Goal: Complete application form

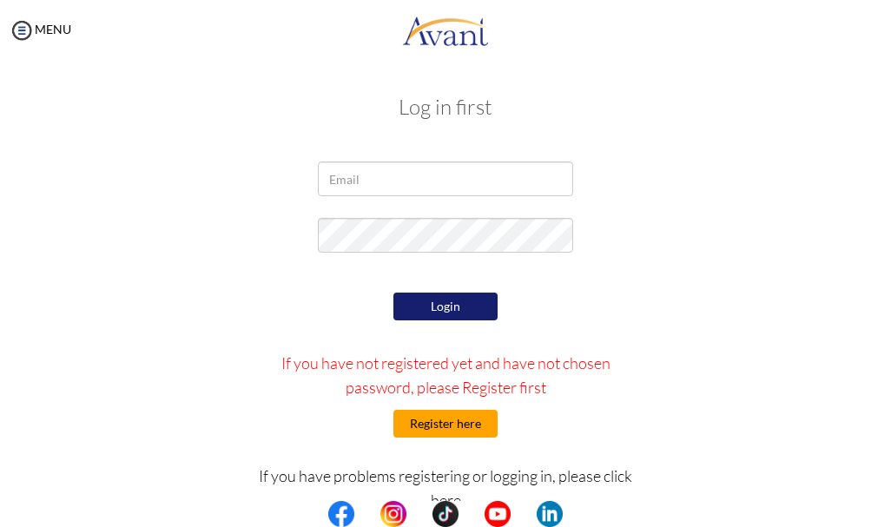
click at [433, 425] on button "Register here" at bounding box center [445, 424] width 104 height 28
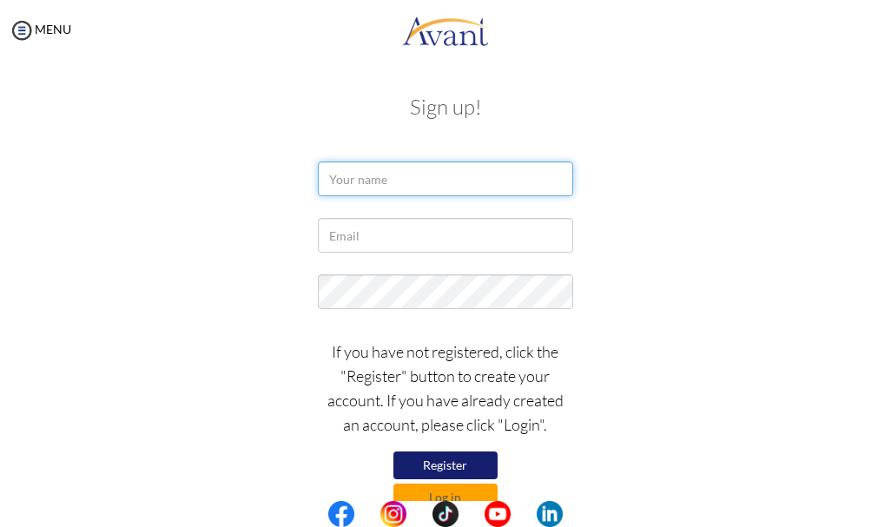
click at [446, 164] on input "text" at bounding box center [445, 179] width 254 height 35
type input "a"
type input "Alicia Aboagye Ankrah"
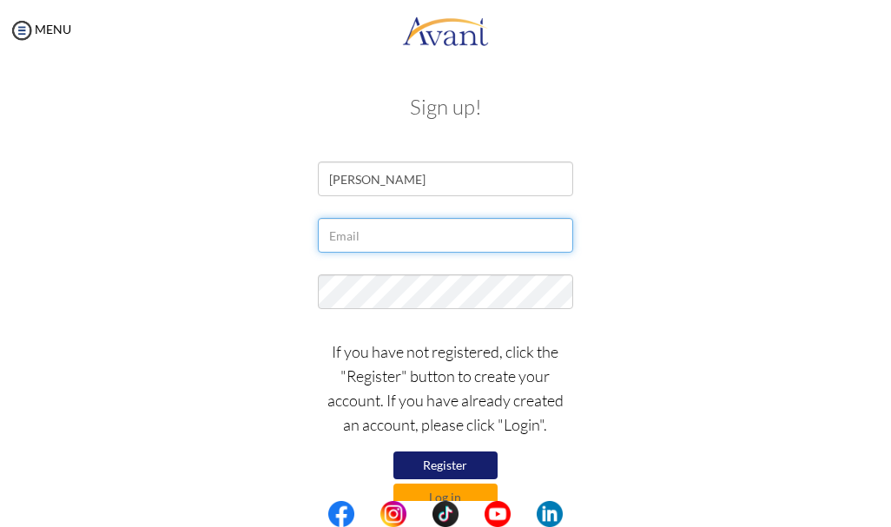
click at [349, 235] on input "text" at bounding box center [445, 235] width 254 height 35
type input "aliciaankrah9"
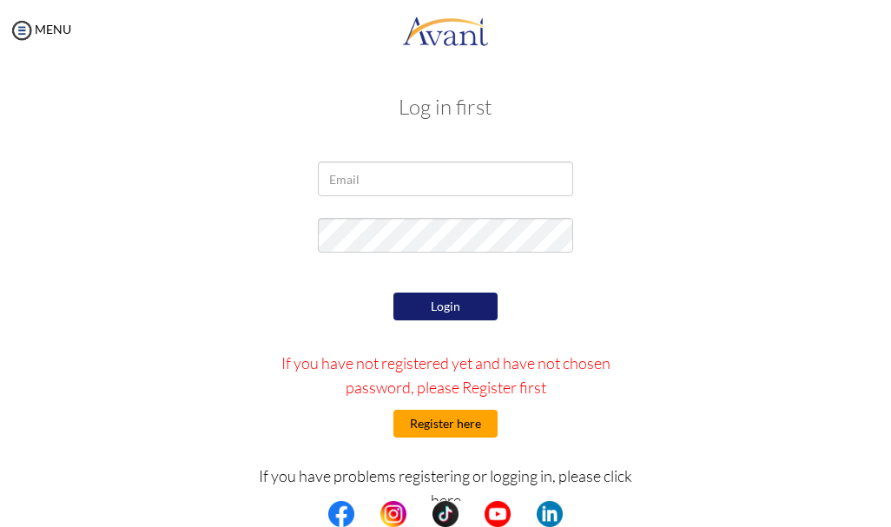
click at [434, 426] on button "Register here" at bounding box center [445, 424] width 104 height 28
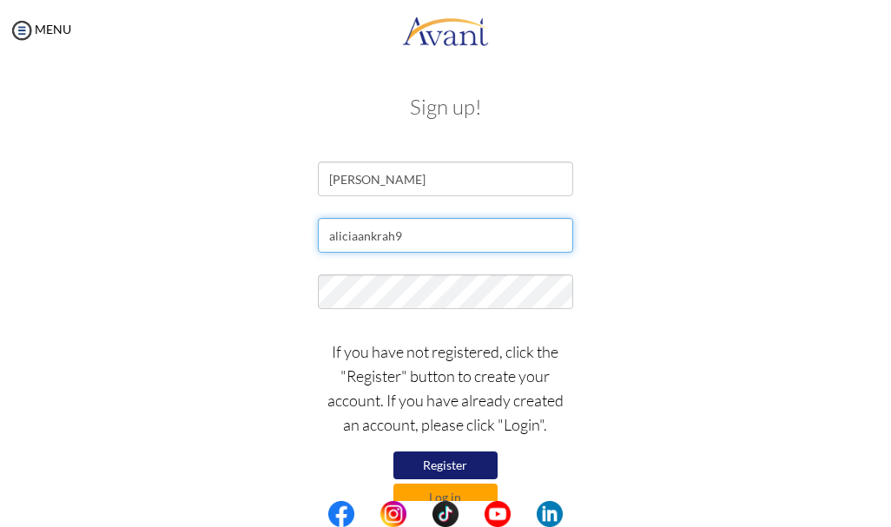
click at [433, 242] on input "aliciaankrah9" at bounding box center [445, 235] width 254 height 35
type input "[EMAIL_ADDRESS][DOMAIN_NAME]"
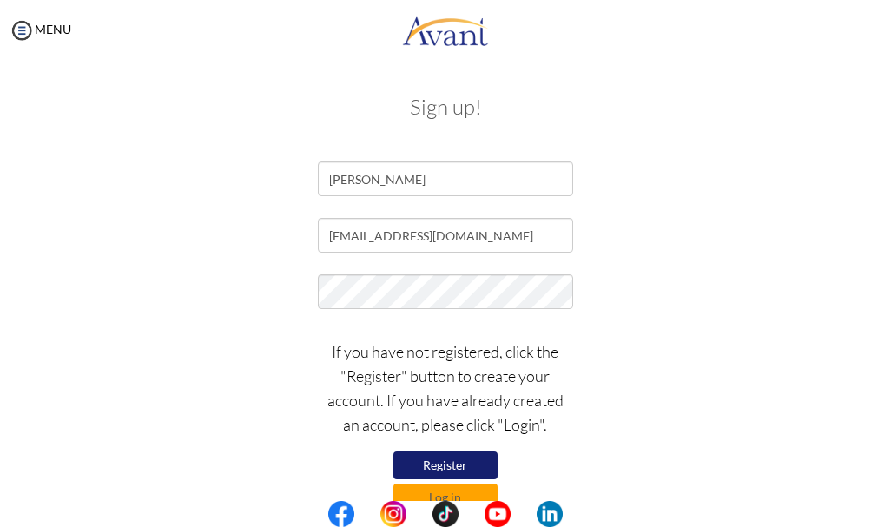
click at [473, 467] on button "Register" at bounding box center [445, 466] width 104 height 28
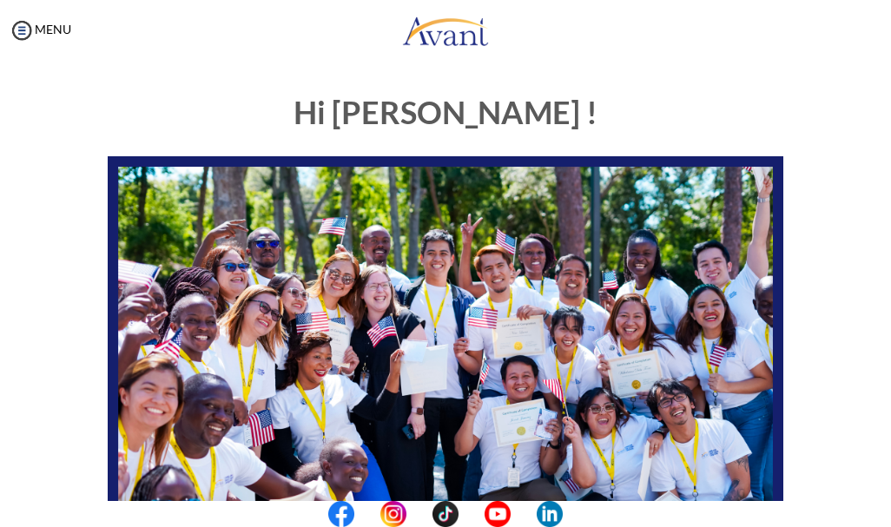
click at [888, 518] on center at bounding box center [445, 514] width 891 height 26
click at [844, 440] on div "Hi Alicia ! START HERE: Avant Video Library My Process My Resources About Avant…" at bounding box center [445, 459] width 842 height 762
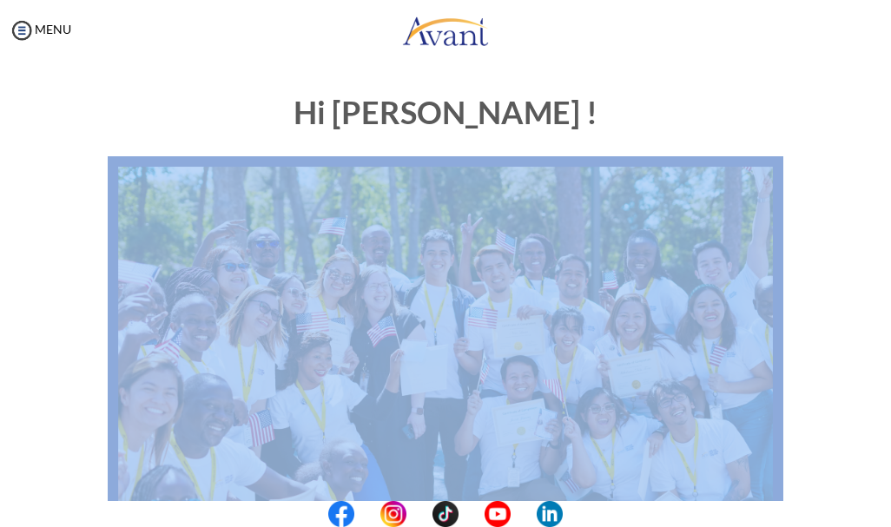
click at [844, 440] on div "Hi Alicia ! START HERE: Avant Video Library My Process My Resources About Avant…" at bounding box center [445, 459] width 842 height 762
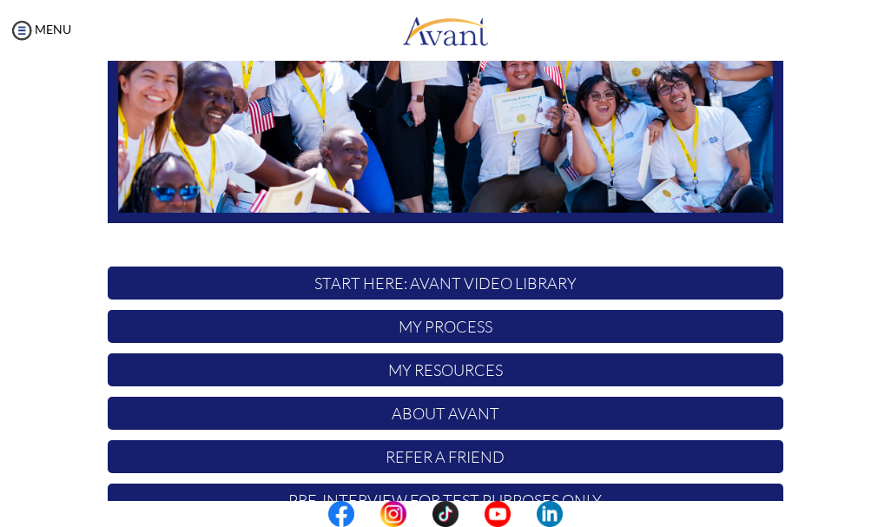
scroll to position [347, 0]
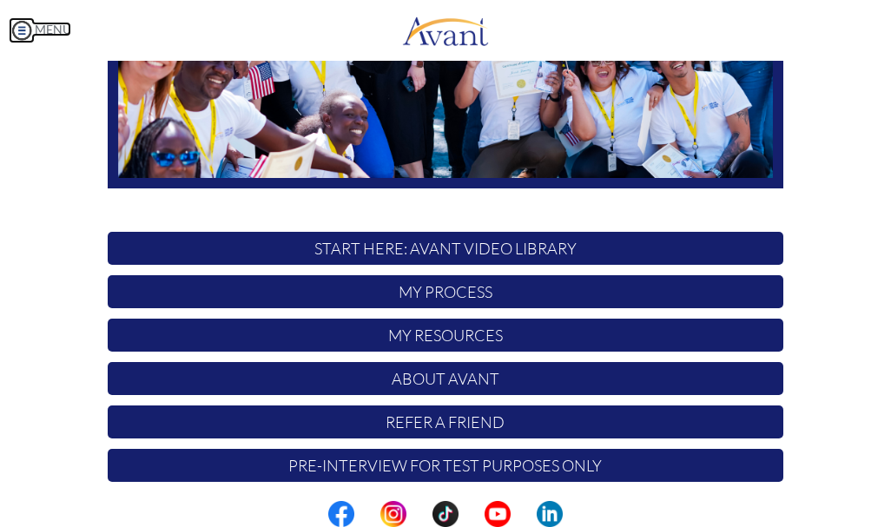
click at [24, 31] on img at bounding box center [22, 30] width 26 height 26
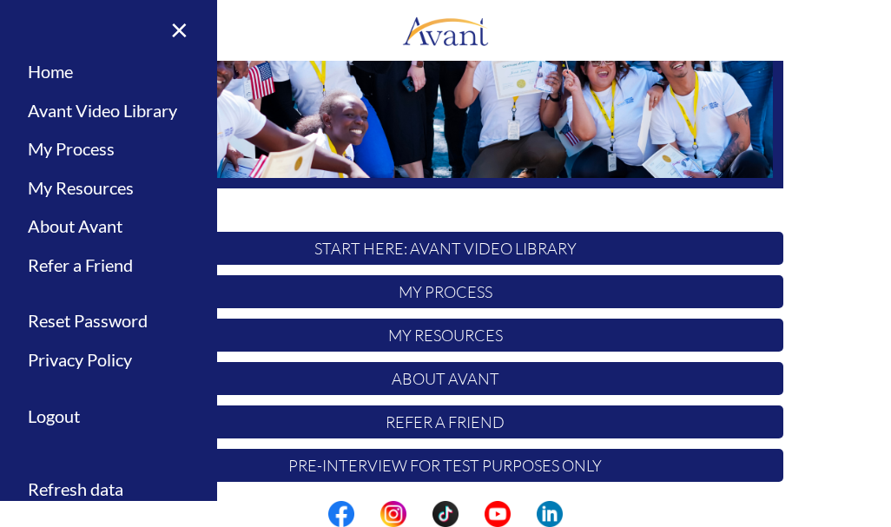
click at [377, 202] on div "Hi Alicia ! START HERE: Avant Video Library My Process My Resources About Avant…" at bounding box center [446, 112] width 702 height 762
click at [831, 190] on div "Hi Alicia ! START HERE: Avant Video Library My Process My Resources About Avant…" at bounding box center [445, 112] width 842 height 762
click at [180, 34] on link "×" at bounding box center [168, 29] width 53 height 58
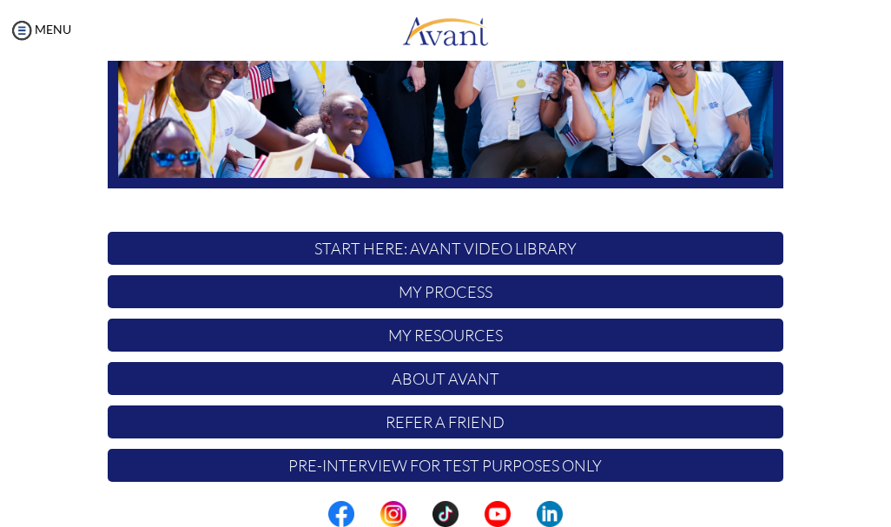
click at [479, 248] on p "START HERE: Avant Video Library" at bounding box center [446, 248] width 676 height 33
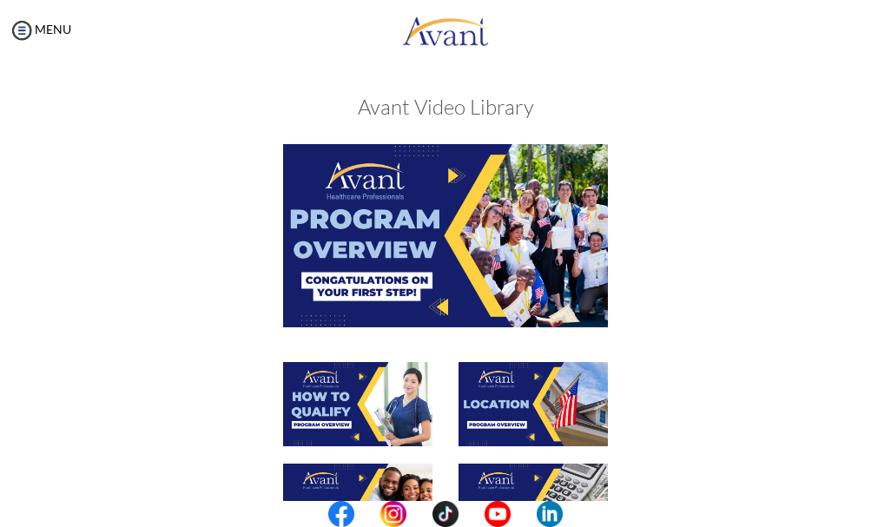
click at [684, 235] on div at bounding box center [446, 252] width 702 height 217
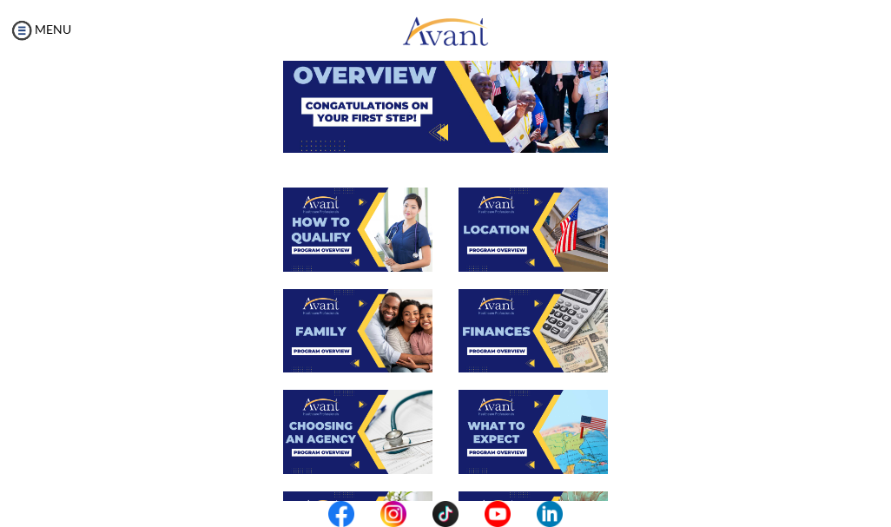
scroll to position [142, 0]
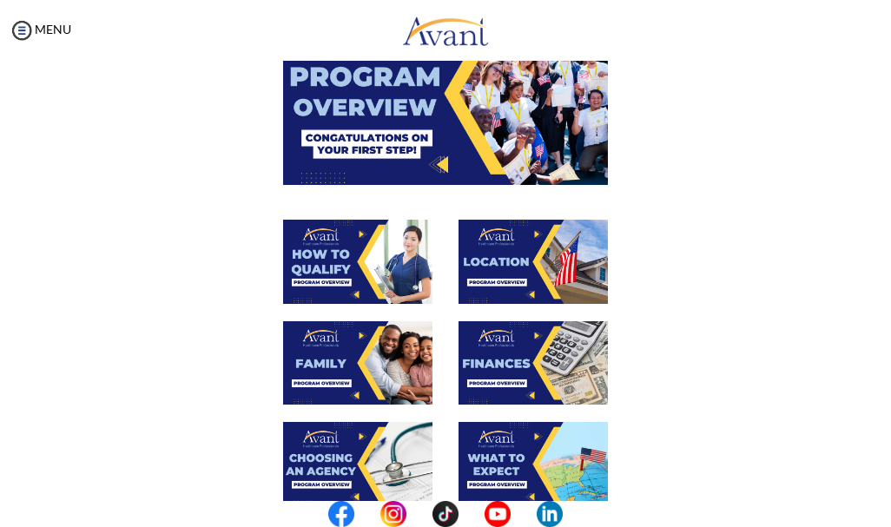
click at [350, 263] on img at bounding box center [357, 262] width 149 height 84
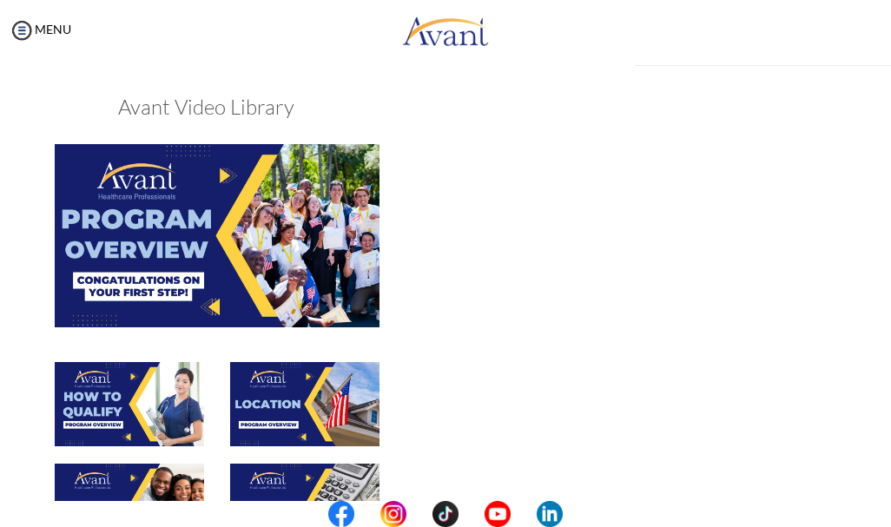
click at [350, 263] on img at bounding box center [217, 235] width 325 height 182
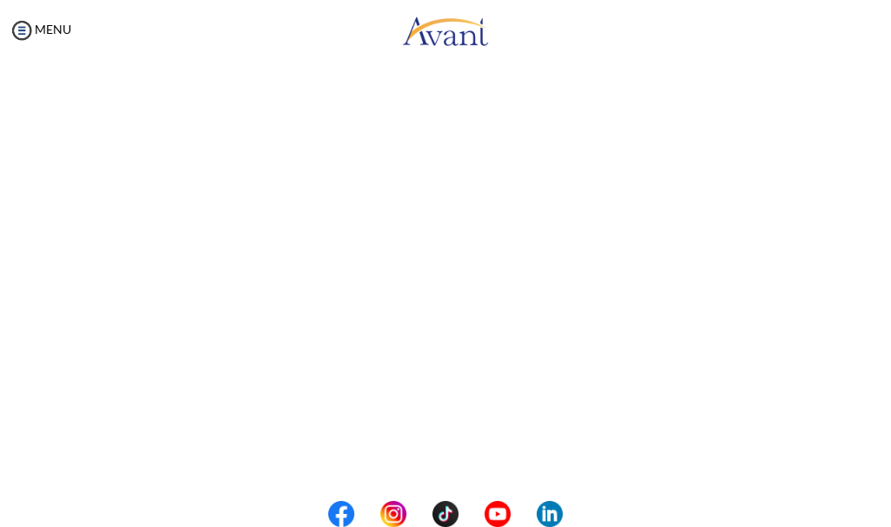
scroll to position [117, 0]
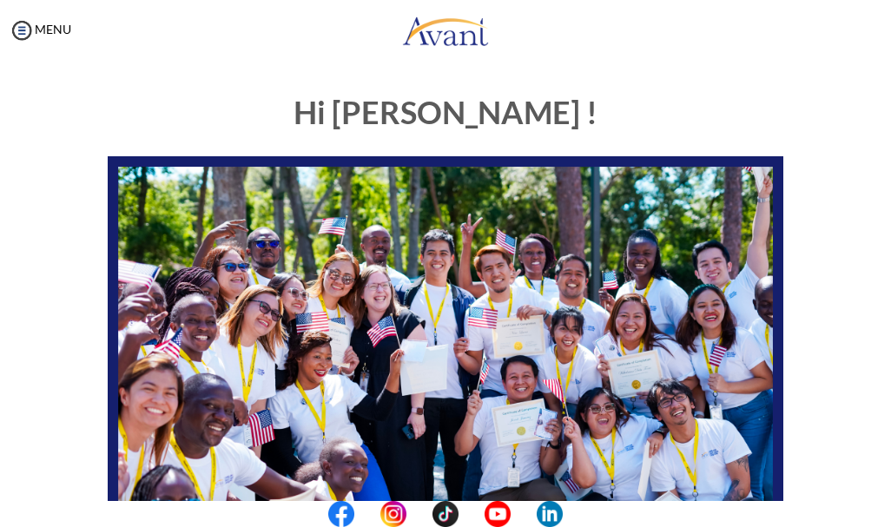
click at [730, 75] on div "My Status What is the next step? We would like you to watch the introductory vi…" at bounding box center [445, 324] width 891 height 527
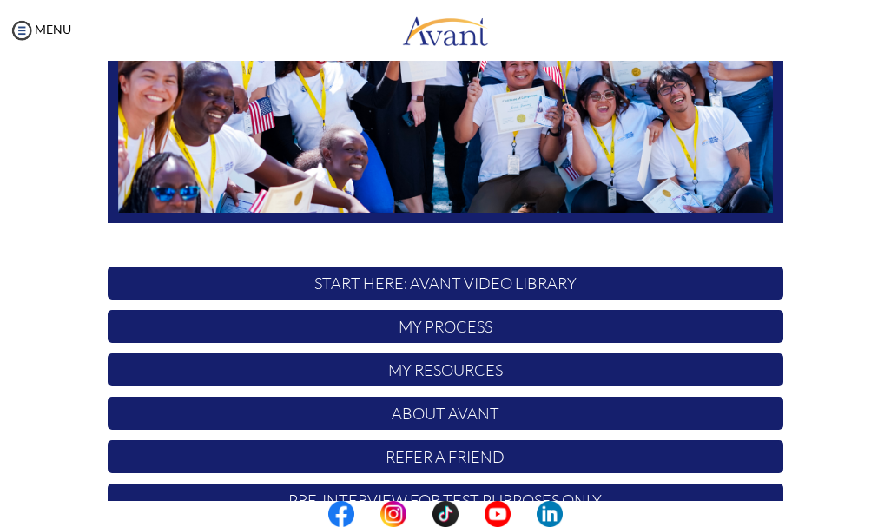
scroll to position [347, 0]
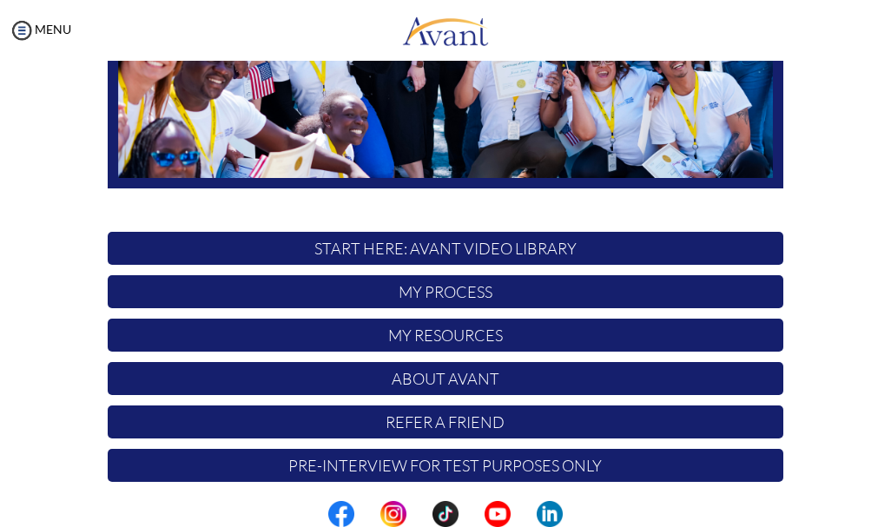
click at [445, 245] on p "START HERE: Avant Video Library" at bounding box center [446, 248] width 676 height 33
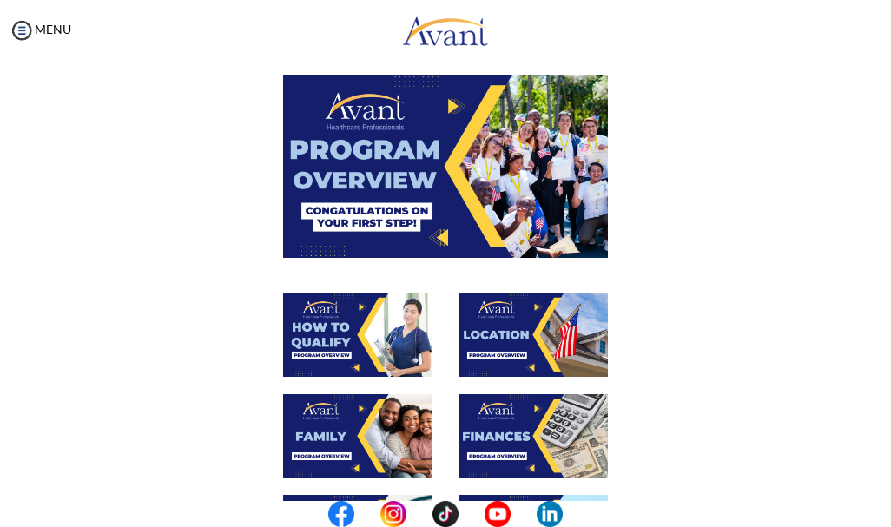
scroll to position [104, 0]
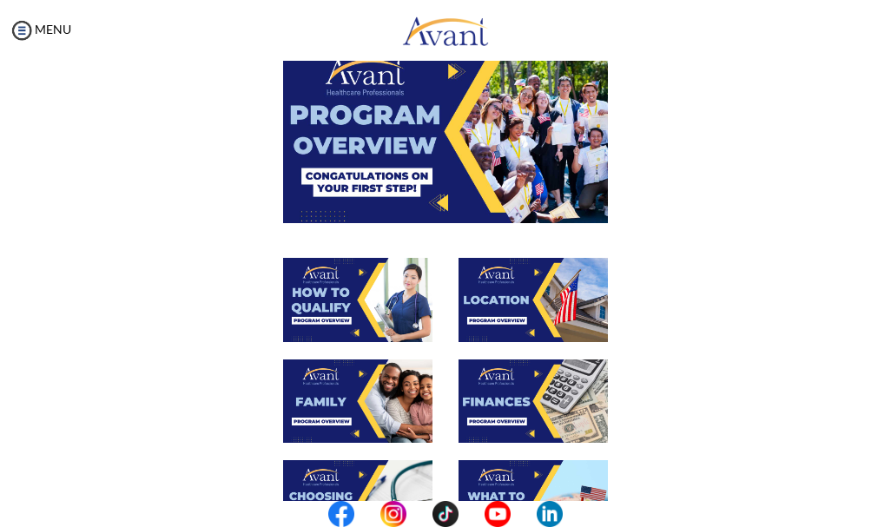
click at [558, 292] on img at bounding box center [533, 300] width 149 height 84
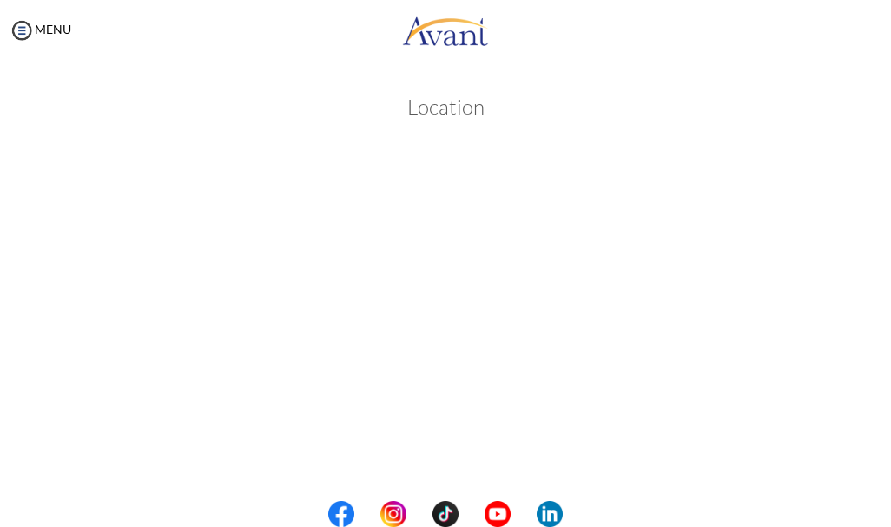
click at [794, 83] on body "Maintenance break. Please come back in 2 hours. MENU My Status What is the next…" at bounding box center [445, 263] width 891 height 527
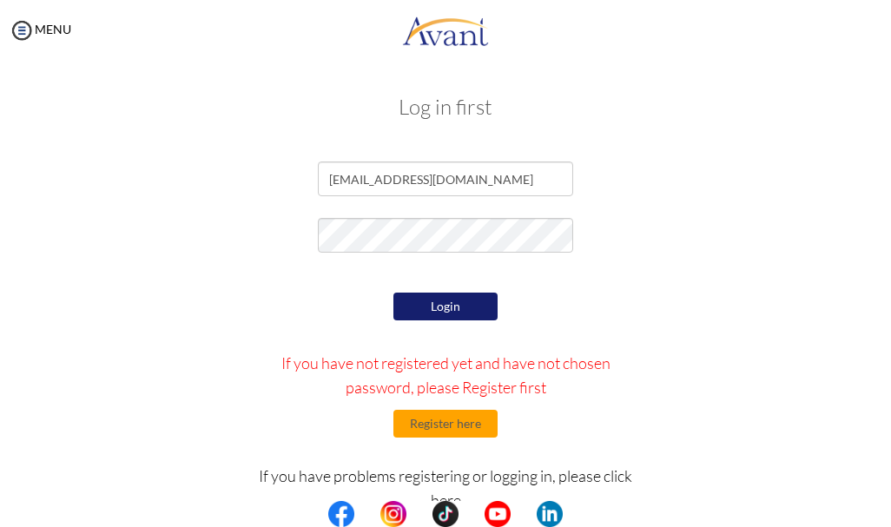
click at [450, 312] on button "Login" at bounding box center [445, 307] width 104 height 28
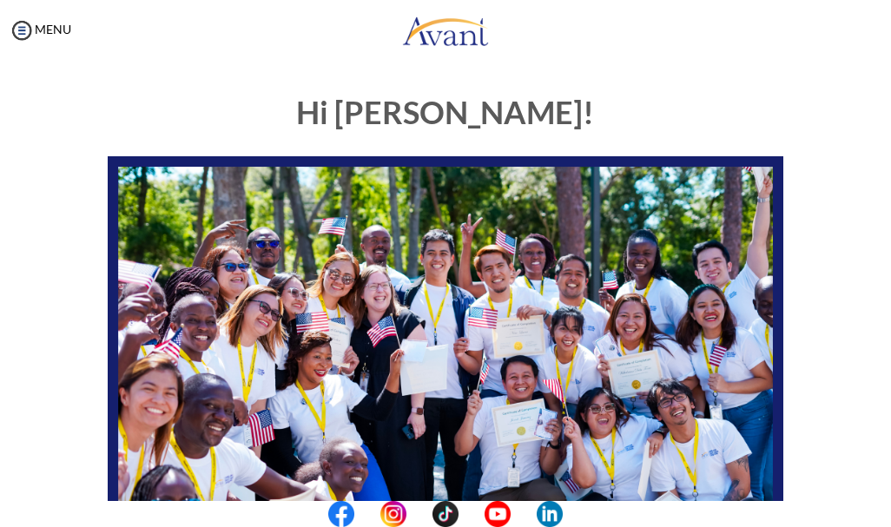
click at [714, 325] on img at bounding box center [446, 346] width 676 height 380
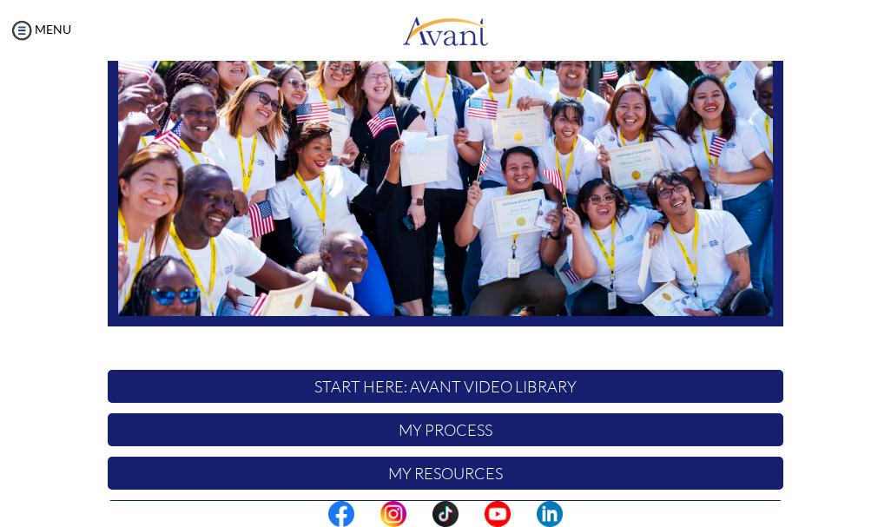
scroll to position [243, 0]
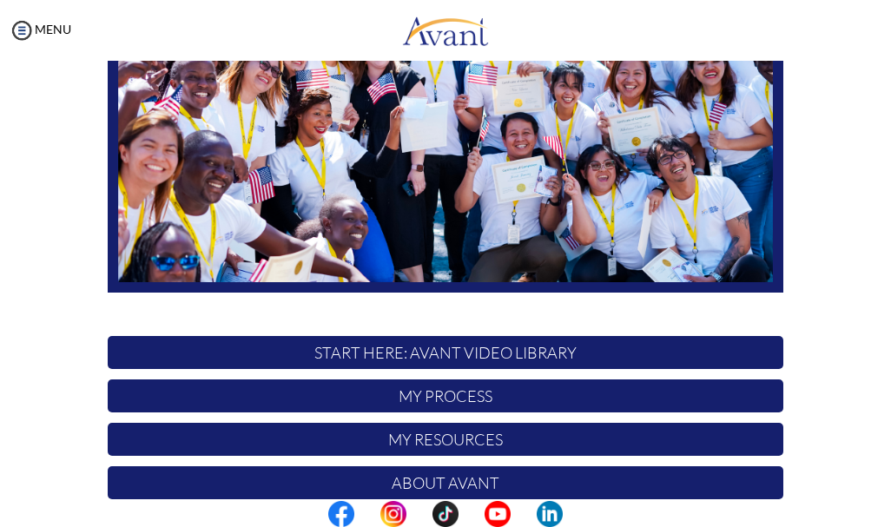
click at [523, 352] on p "START HERE: Avant Video Library" at bounding box center [446, 352] width 676 height 33
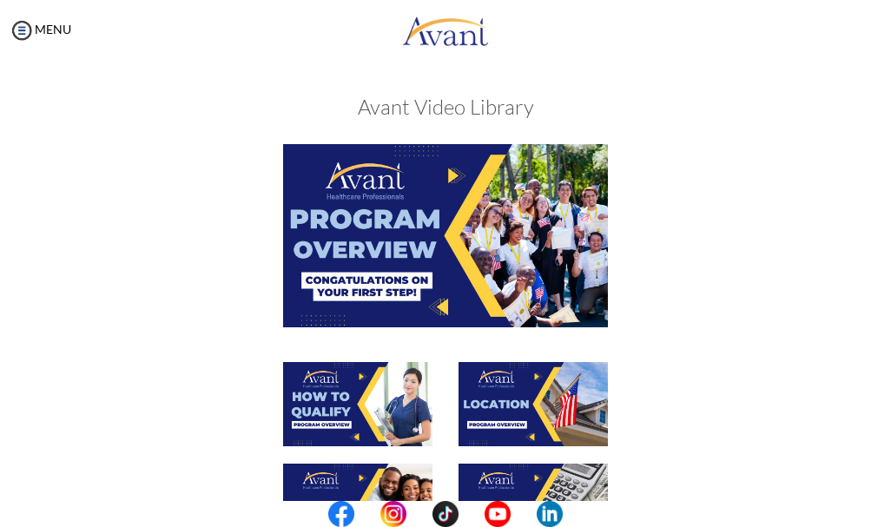
click at [524, 391] on img at bounding box center [533, 404] width 149 height 84
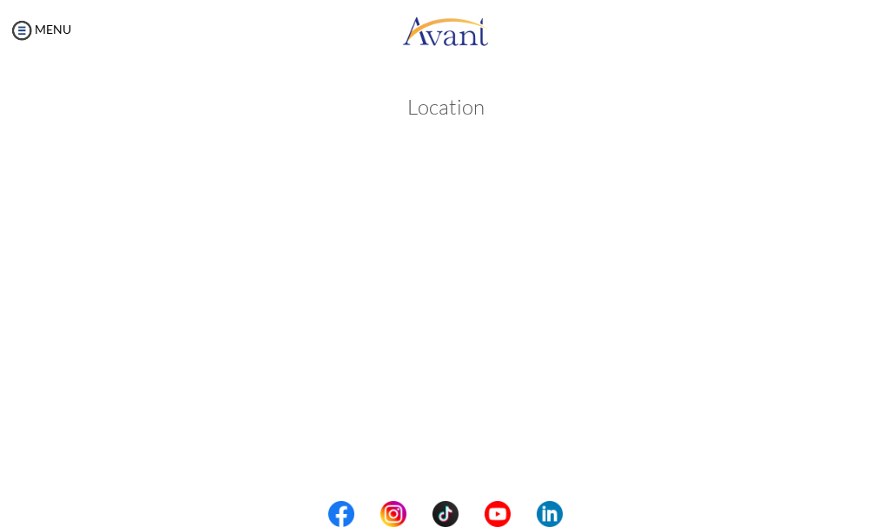
click at [737, 100] on body "Maintenance break. Please come back in 2 hours. MENU My Status What is the next…" at bounding box center [445, 263] width 891 height 527
click at [26, 28] on body "Maintenance break. Please come back in 2 hours. MENU My Status What is the next…" at bounding box center [445, 263] width 891 height 527
click at [27, 34] on img at bounding box center [22, 30] width 26 height 26
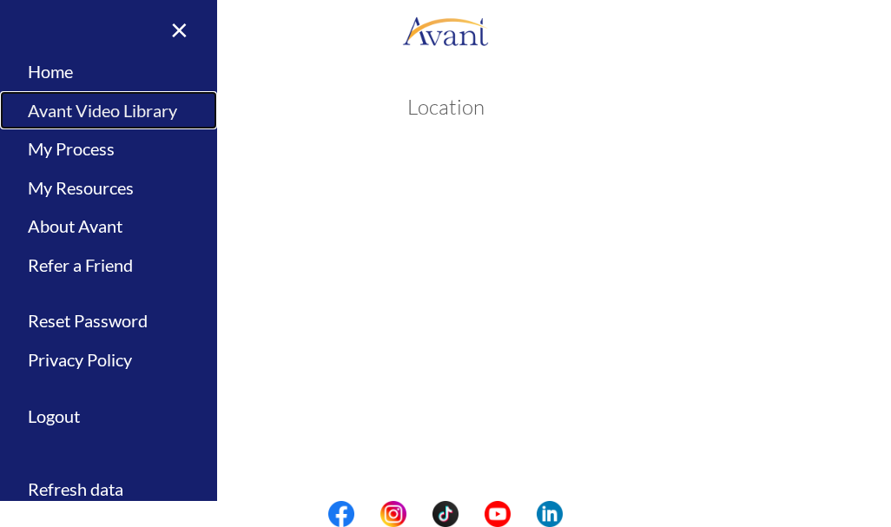
click at [59, 111] on link "Avant Video Library" at bounding box center [108, 110] width 217 height 39
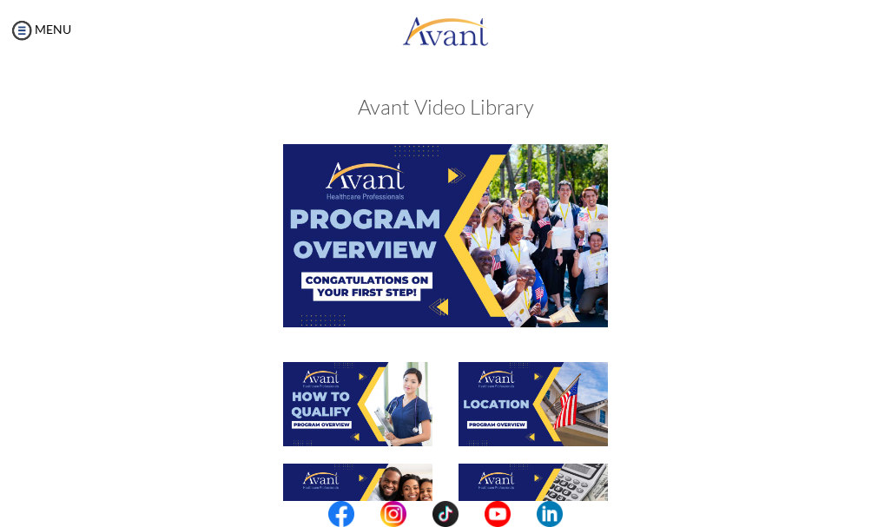
click at [725, 340] on div at bounding box center [446, 252] width 702 height 217
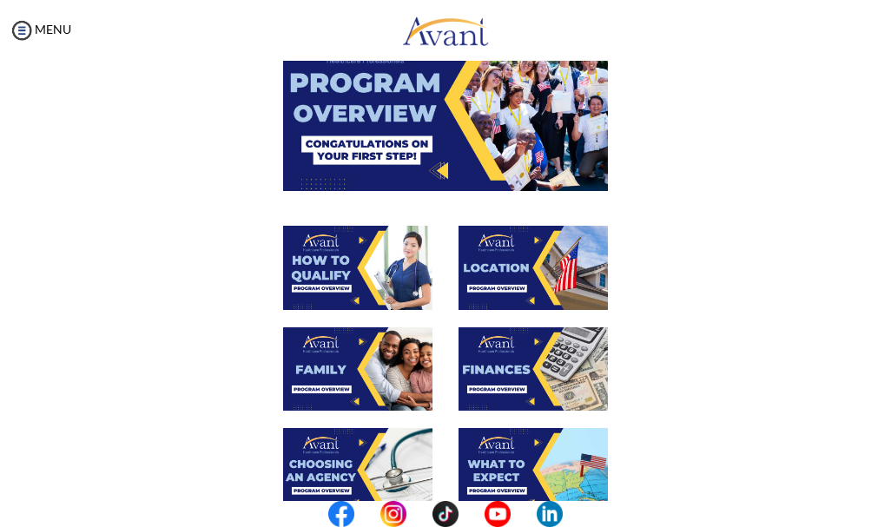
scroll to position [139, 0]
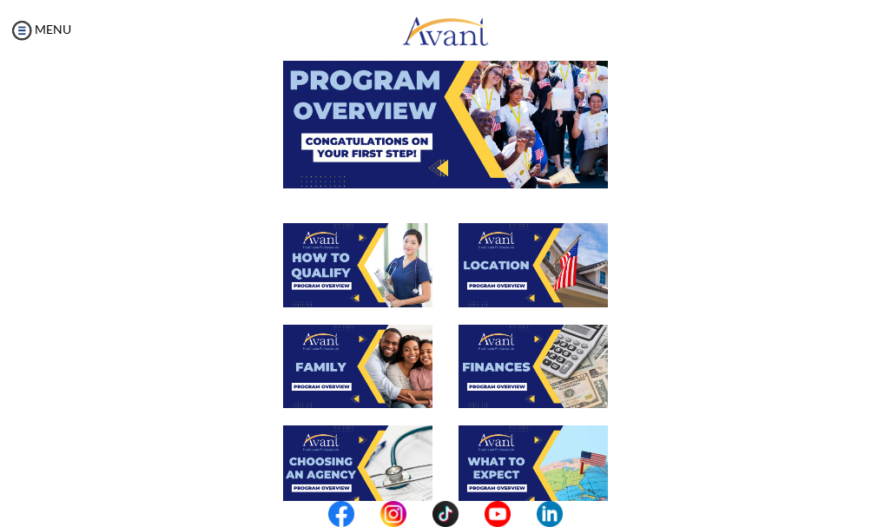
click at [335, 361] on img at bounding box center [357, 367] width 149 height 84
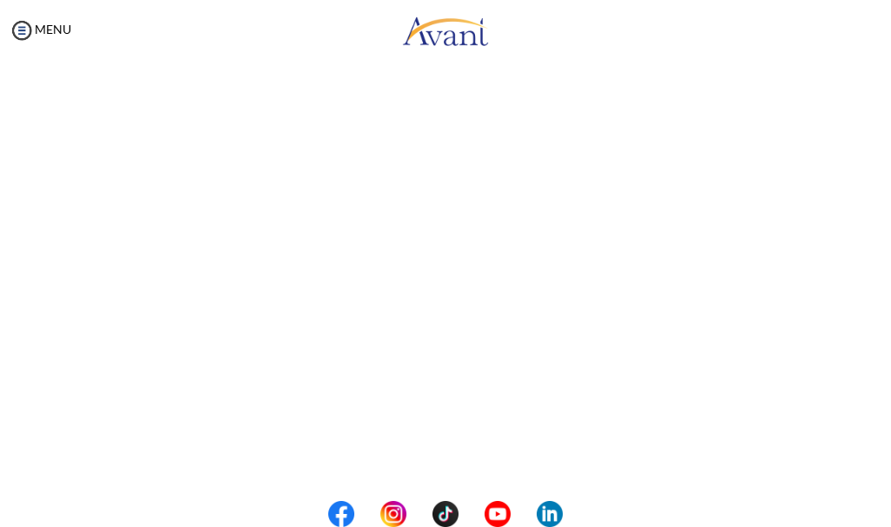
scroll to position [189, 0]
click at [12, 110] on body "Maintenance break. Please come back in 2 hours. MENU My Status What is the next…" at bounding box center [445, 263] width 891 height 527
click at [17, 29] on body "Maintenance break. Please come back in 2 hours. MENU My Status What is the next…" at bounding box center [445, 263] width 891 height 527
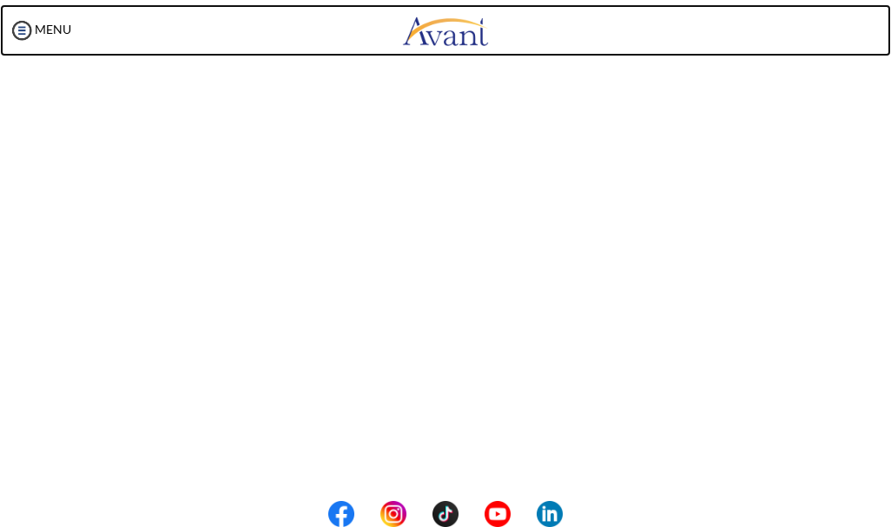
click at [163, 30] on link at bounding box center [445, 30] width 891 height 52
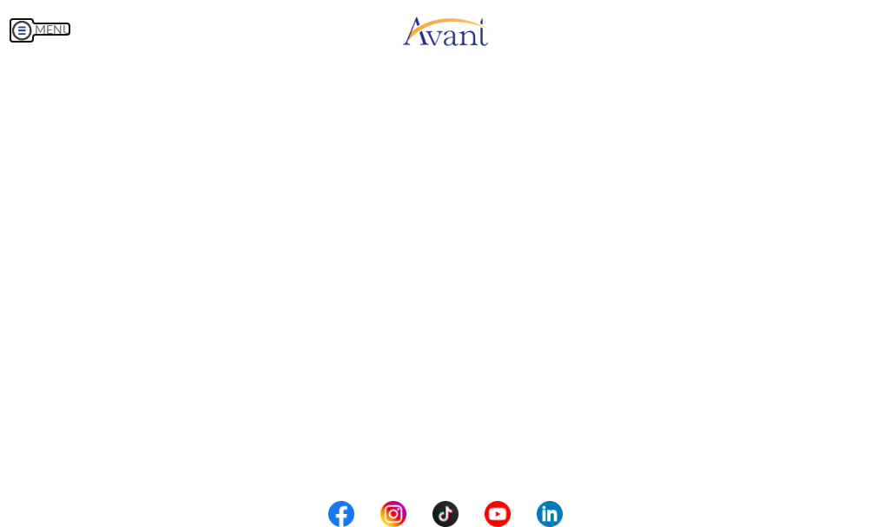
click at [23, 31] on img at bounding box center [22, 30] width 26 height 26
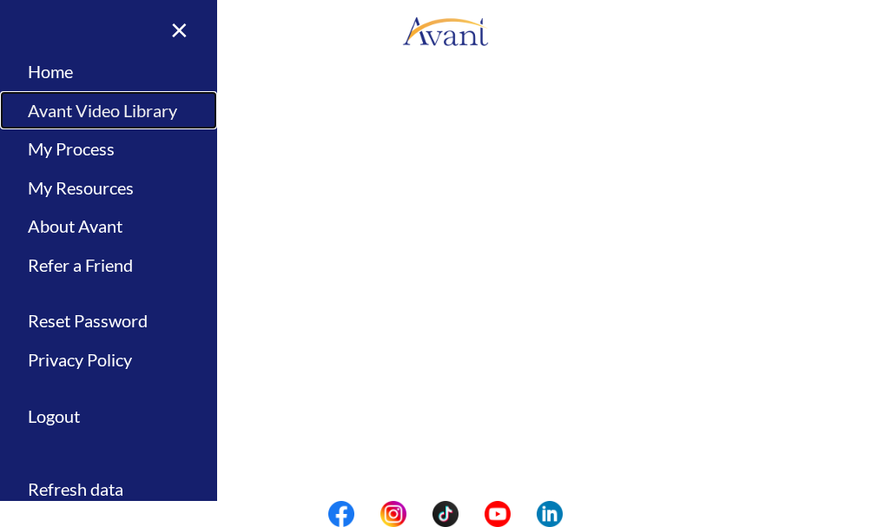
click at [62, 115] on link "Avant Video Library" at bounding box center [108, 110] width 217 height 39
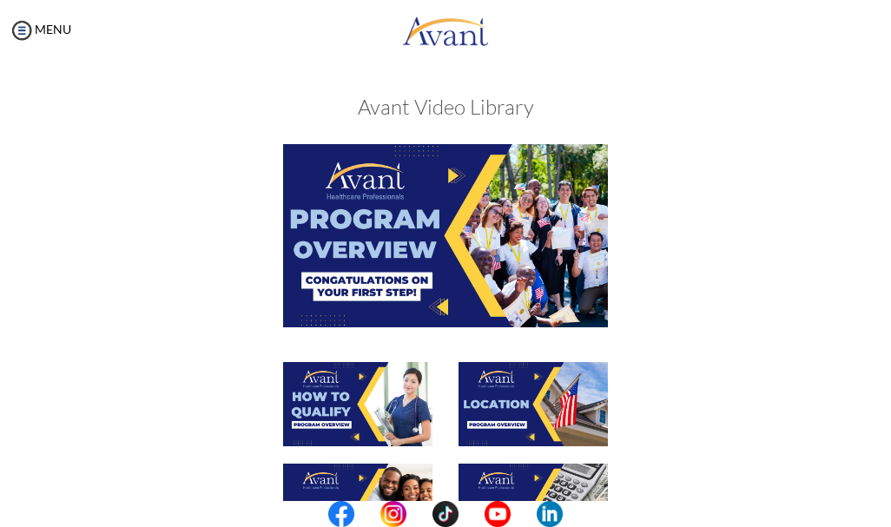
click at [380, 481] on img at bounding box center [357, 506] width 149 height 84
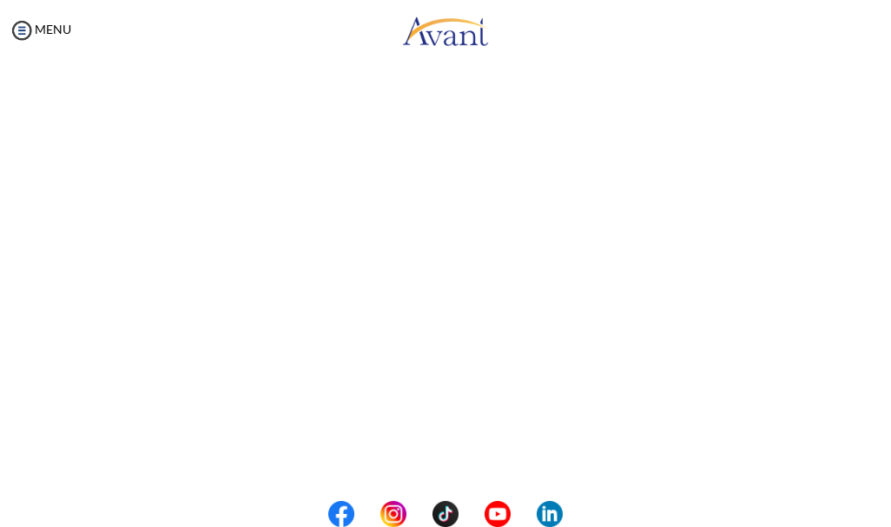
scroll to position [254, 0]
click at [25, 29] on body "Maintenance break. Please come back in 2 hours. MENU My Status What is the next…" at bounding box center [445, 263] width 891 height 527
click at [24, 30] on img at bounding box center [22, 30] width 26 height 26
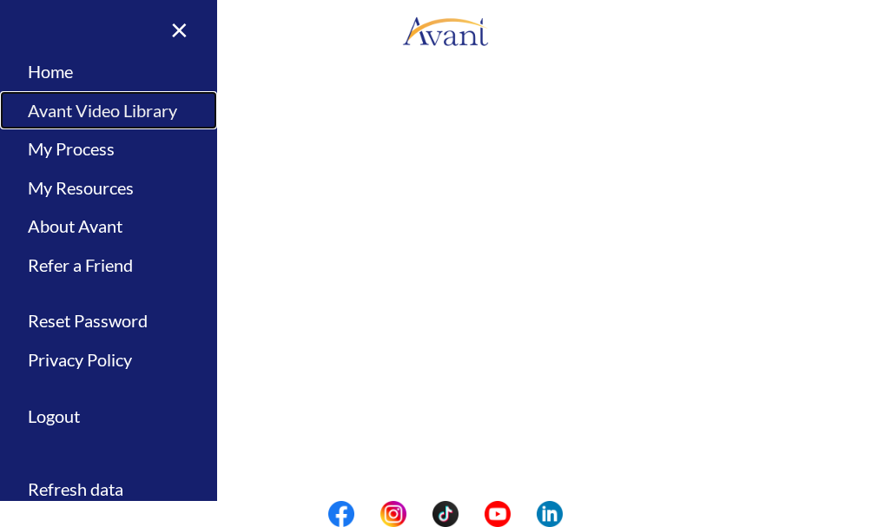
click at [51, 111] on link "Avant Video Library" at bounding box center [108, 110] width 217 height 39
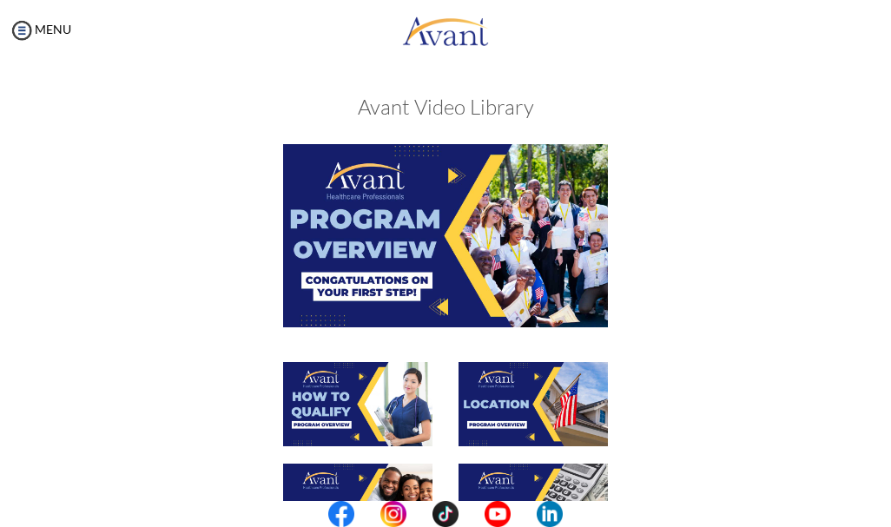
click at [486, 472] on img at bounding box center [533, 506] width 149 height 84
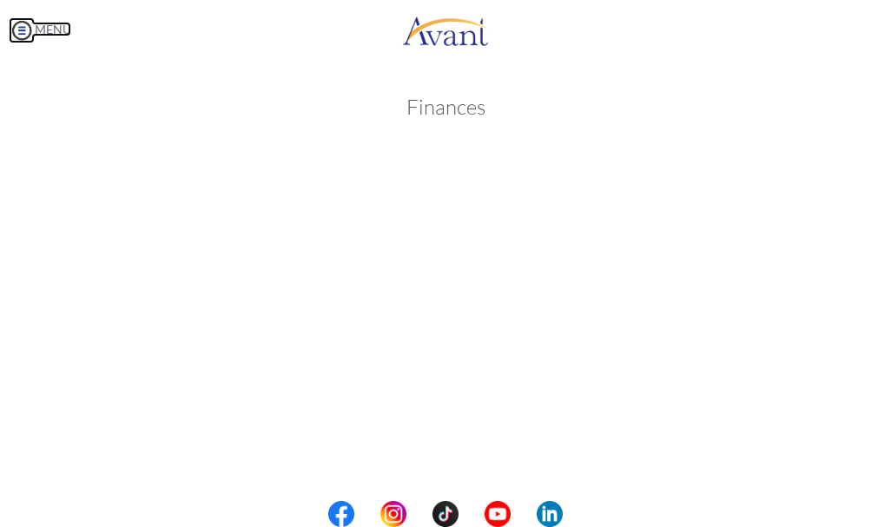
click at [22, 34] on body "Maintenance break. Please come back in 2 hours. MENU My Status What is the next…" at bounding box center [445, 263] width 891 height 527
click at [25, 32] on img at bounding box center [22, 30] width 26 height 26
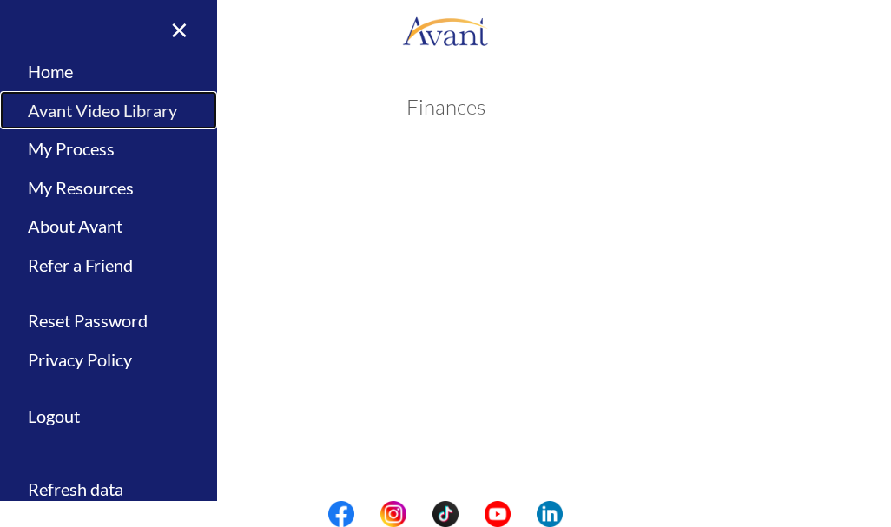
click at [72, 113] on link "Avant Video Library" at bounding box center [108, 110] width 217 height 39
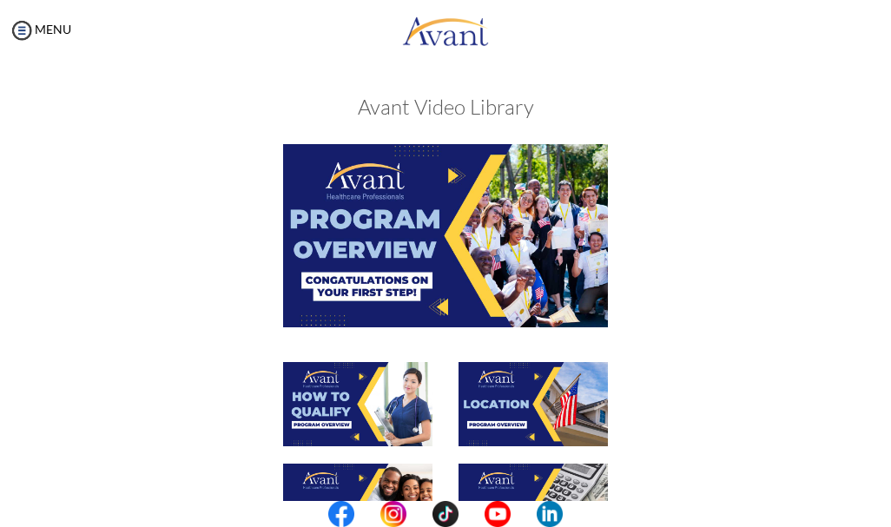
click at [204, 296] on div at bounding box center [446, 252] width 702 height 217
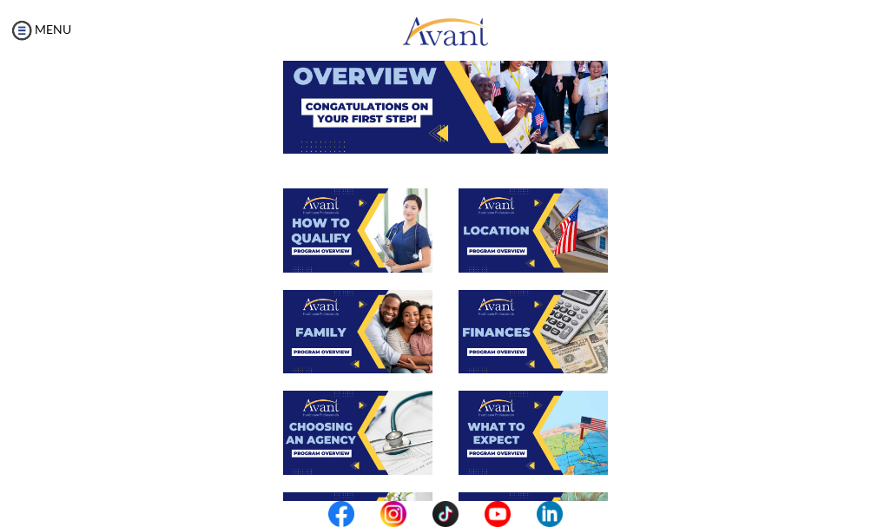
scroll to position [208, 0]
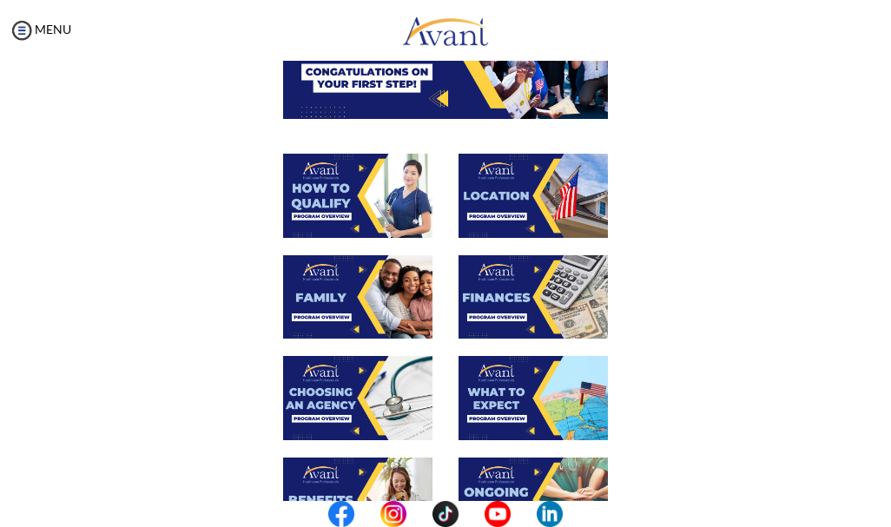
click at [323, 381] on img at bounding box center [357, 398] width 149 height 84
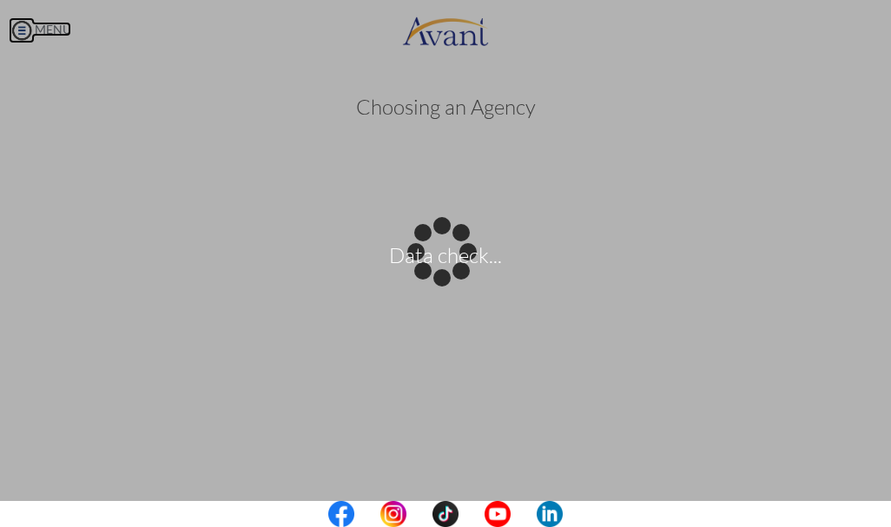
click at [25, 26] on body "Data check... Maintenance break. Please come back in 2 hours. MENU My Status Wh…" at bounding box center [445, 263] width 891 height 527
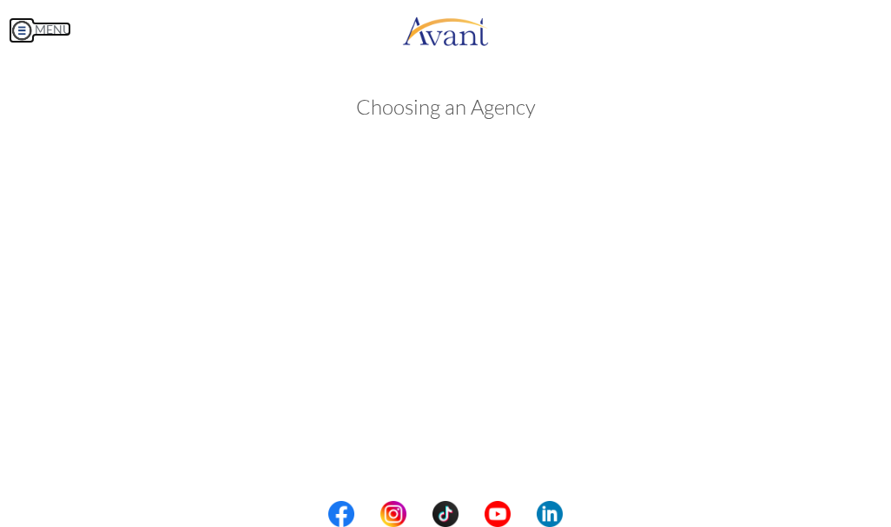
click at [24, 26] on img at bounding box center [22, 30] width 26 height 26
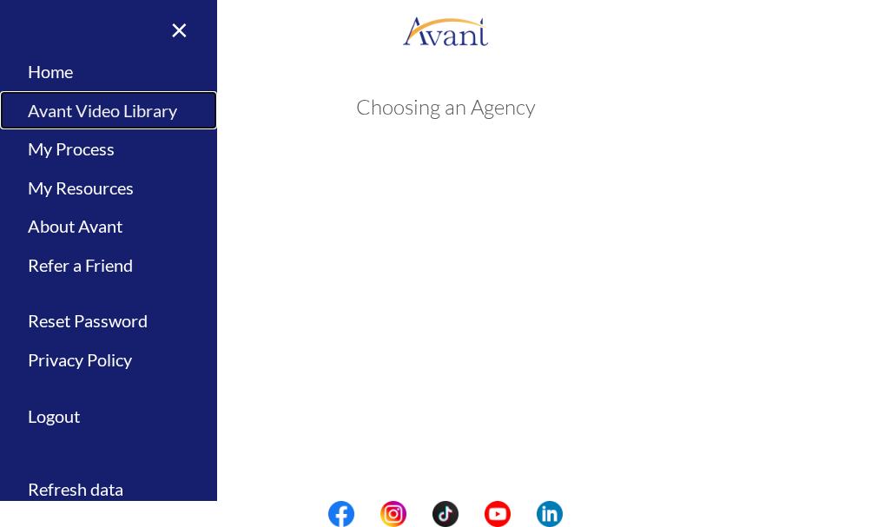
click at [52, 114] on link "Avant Video Library" at bounding box center [108, 110] width 217 height 39
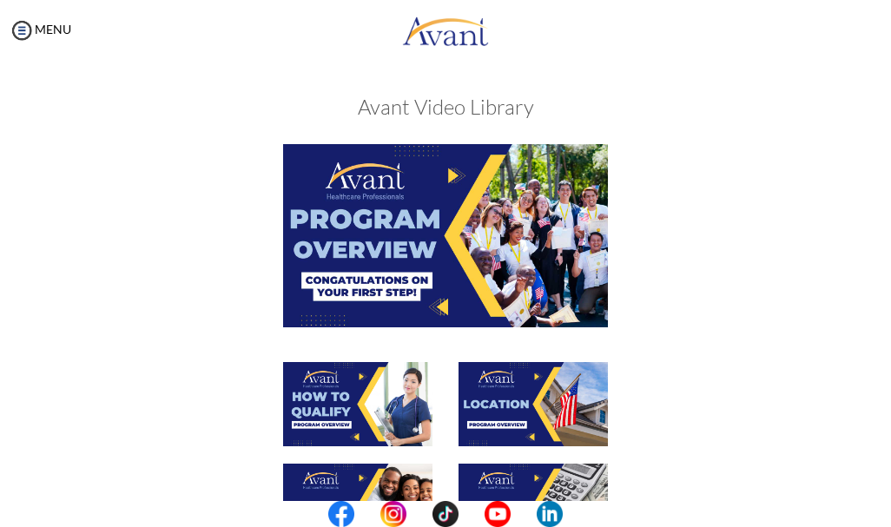
click at [619, 464] on div at bounding box center [446, 515] width 702 height 102
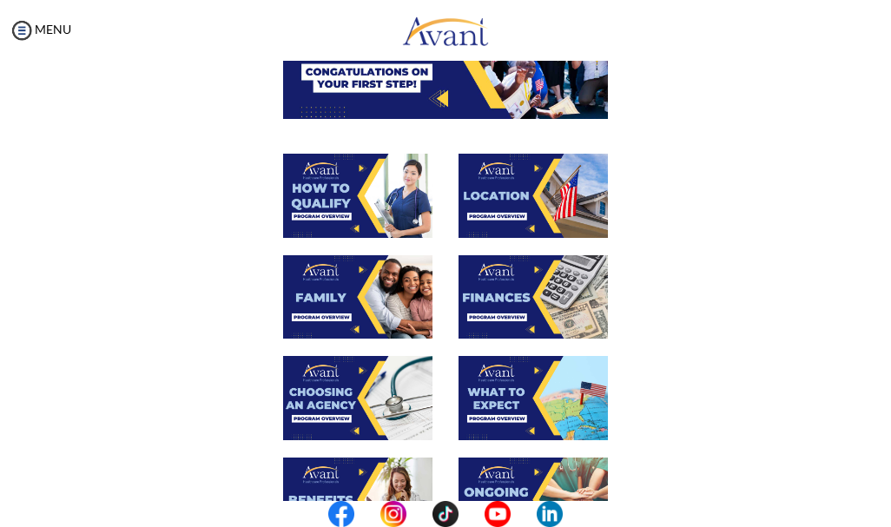
click at [500, 392] on img at bounding box center [533, 398] width 149 height 84
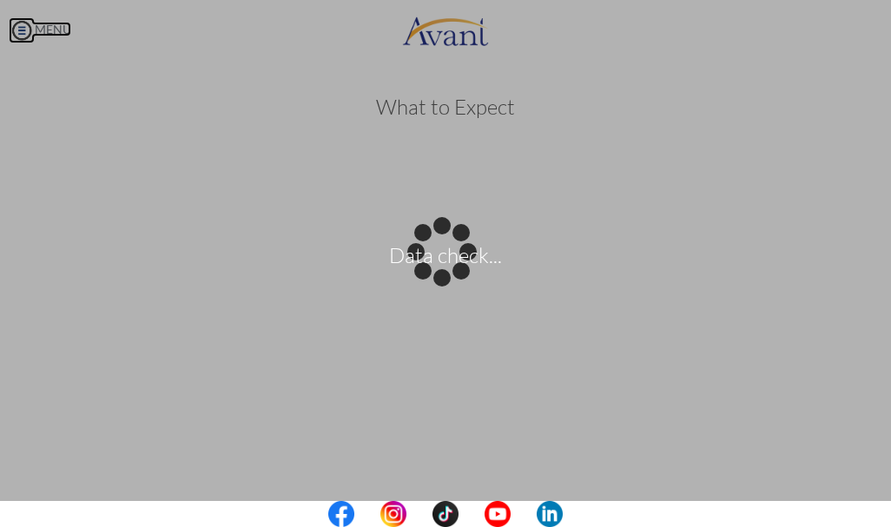
click at [23, 35] on body "Data check... Maintenance break. Please come back in 2 hours. MENU My Status Wh…" at bounding box center [445, 263] width 891 height 527
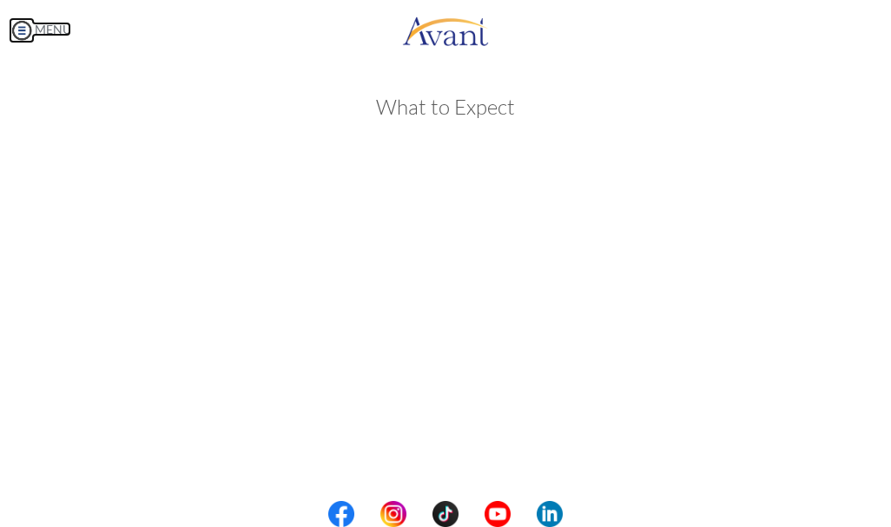
click at [16, 25] on img at bounding box center [22, 30] width 26 height 26
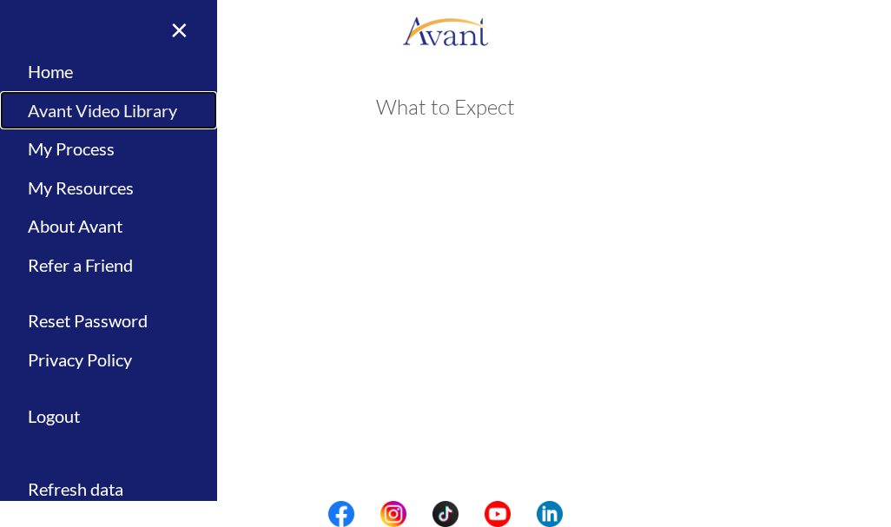
click at [47, 110] on link "Avant Video Library" at bounding box center [108, 110] width 217 height 39
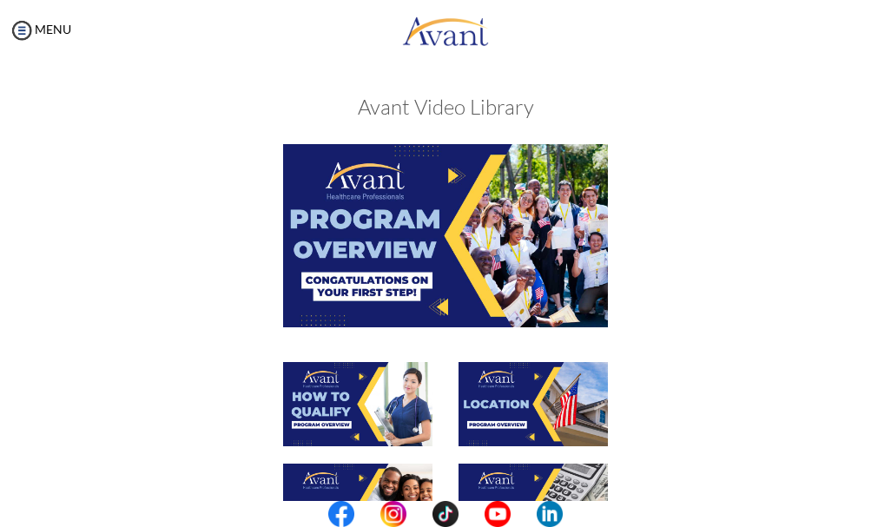
click at [676, 408] on div at bounding box center [446, 413] width 702 height 102
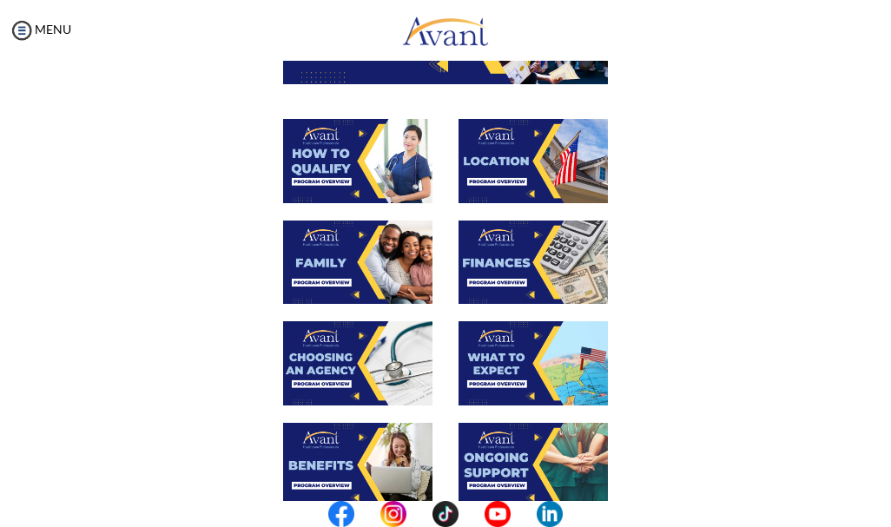
scroll to position [278, 0]
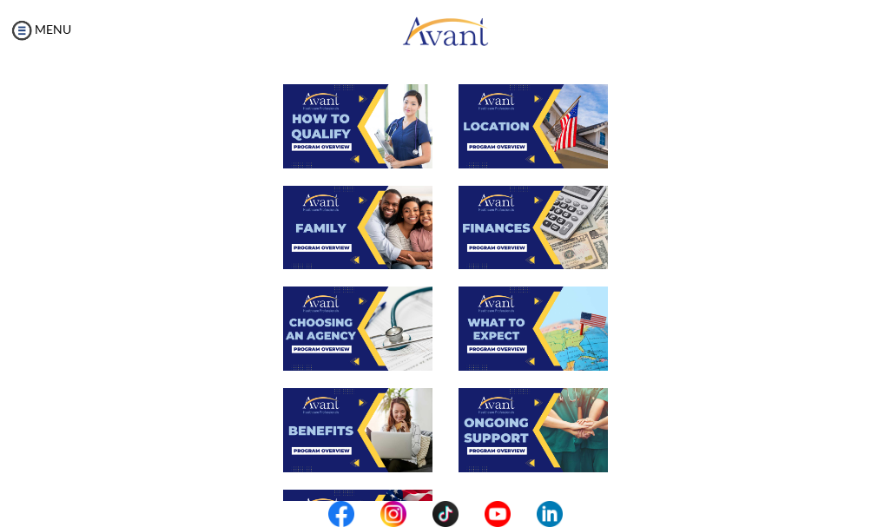
click at [519, 332] on img at bounding box center [533, 329] width 149 height 84
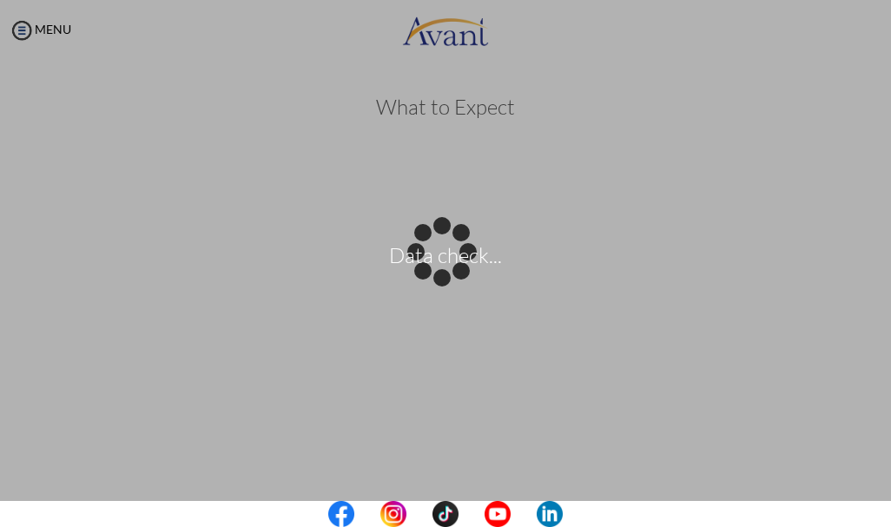
click at [571, 167] on body "Data check... Maintenance break. Please come back in 2 hours. MENU My Status Wh…" at bounding box center [445, 263] width 891 height 527
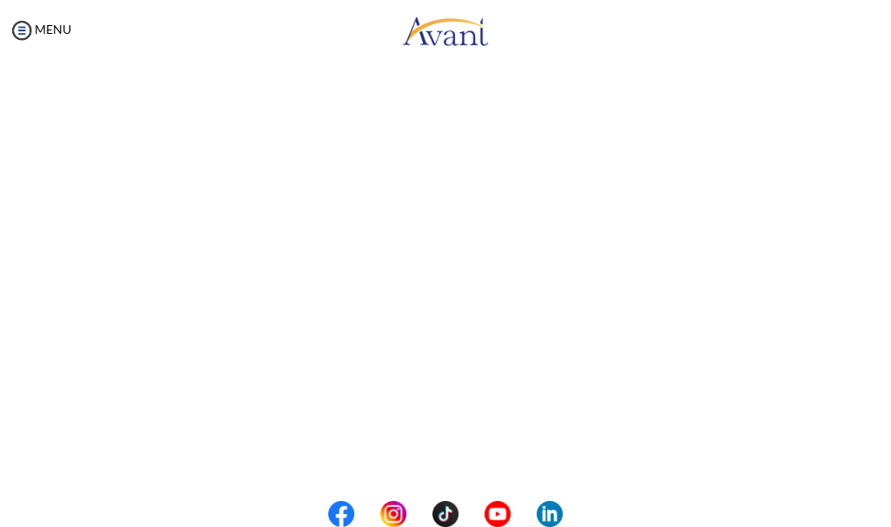
scroll to position [243, 0]
click at [25, 32] on img at bounding box center [22, 30] width 26 height 26
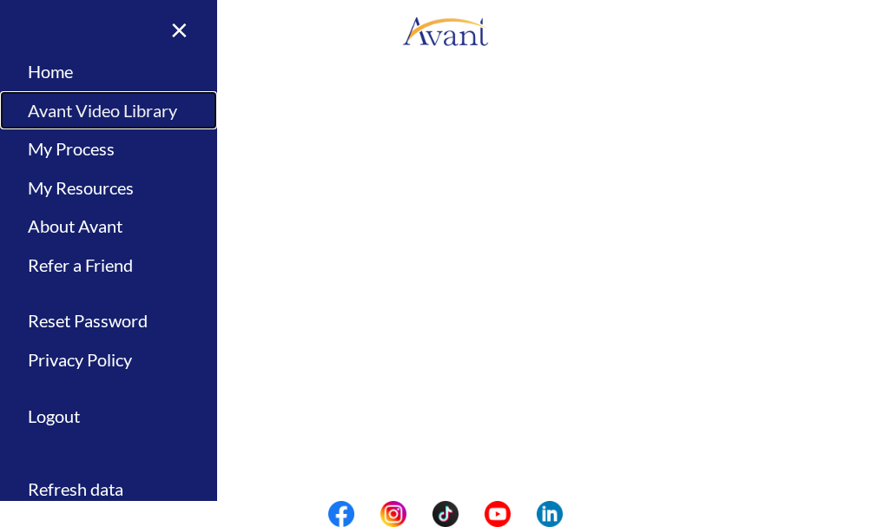
click at [56, 111] on link "Avant Video Library" at bounding box center [108, 110] width 217 height 39
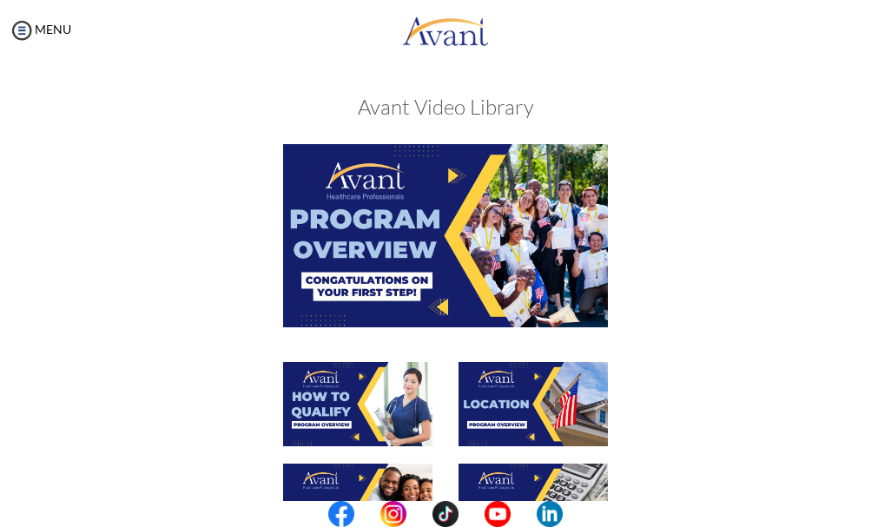
click at [742, 396] on div at bounding box center [446, 413] width 702 height 102
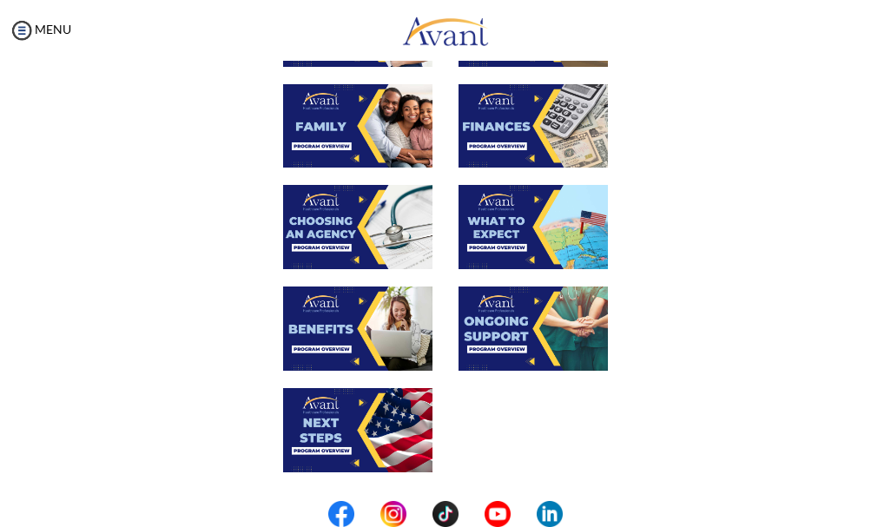
scroll to position [382, 0]
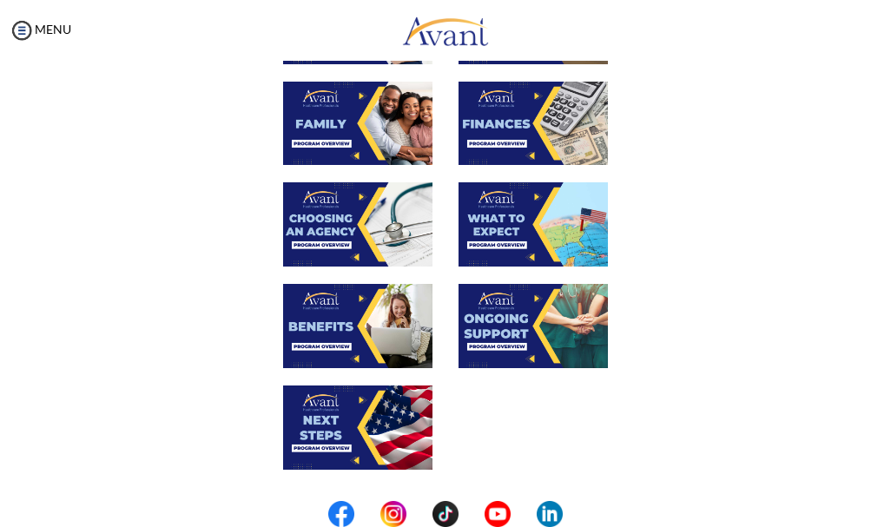
click at [345, 342] on img at bounding box center [357, 326] width 149 height 84
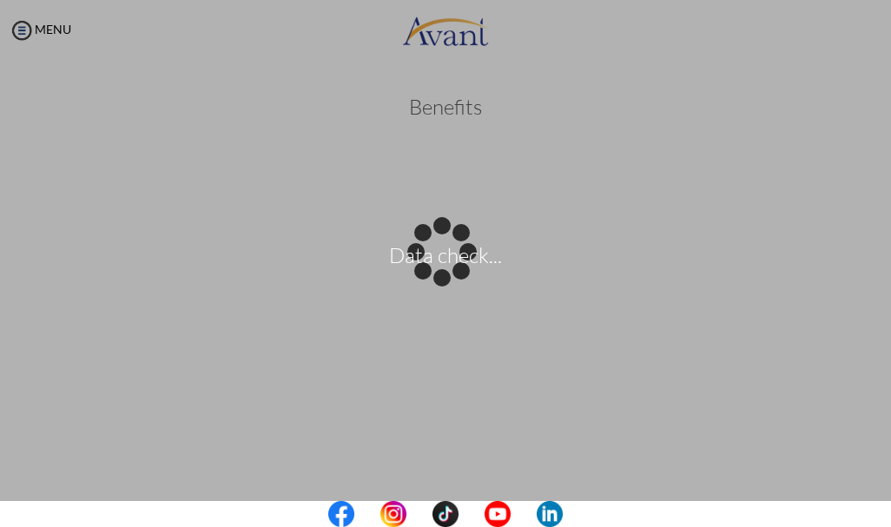
click at [456, 158] on body "Data check... Maintenance break. Please come back in 2 hours. MENU My Status Wh…" at bounding box center [445, 263] width 891 height 527
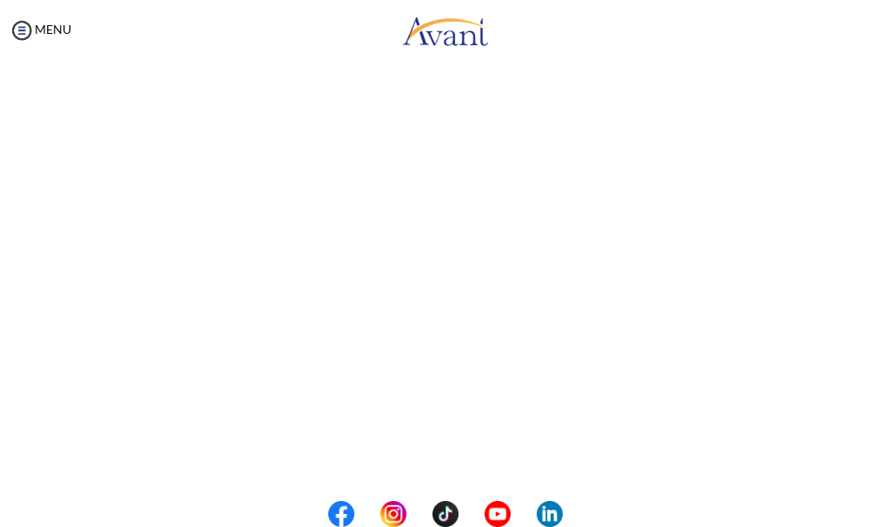
scroll to position [208, 0]
click at [0, 0] on div at bounding box center [0, 0] width 0 height 0
click at [20, 30] on img at bounding box center [22, 30] width 26 height 26
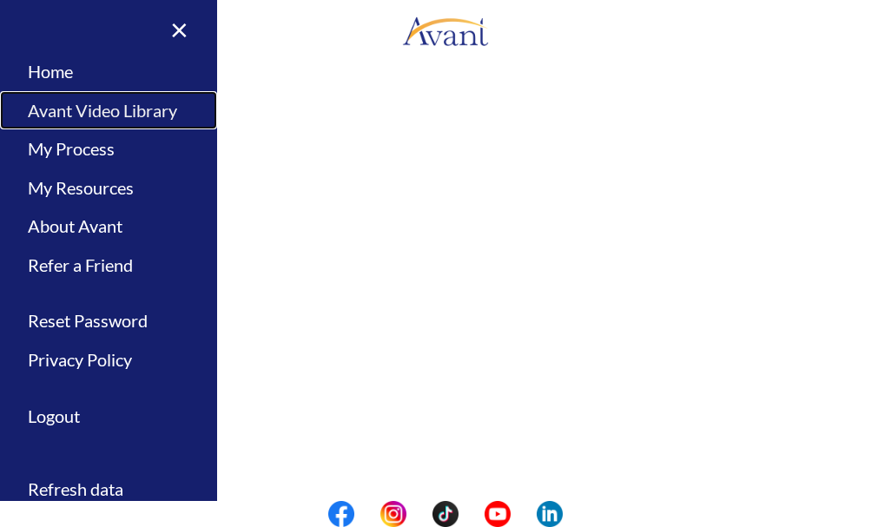
click at [55, 111] on link "Avant Video Library" at bounding box center [108, 110] width 217 height 39
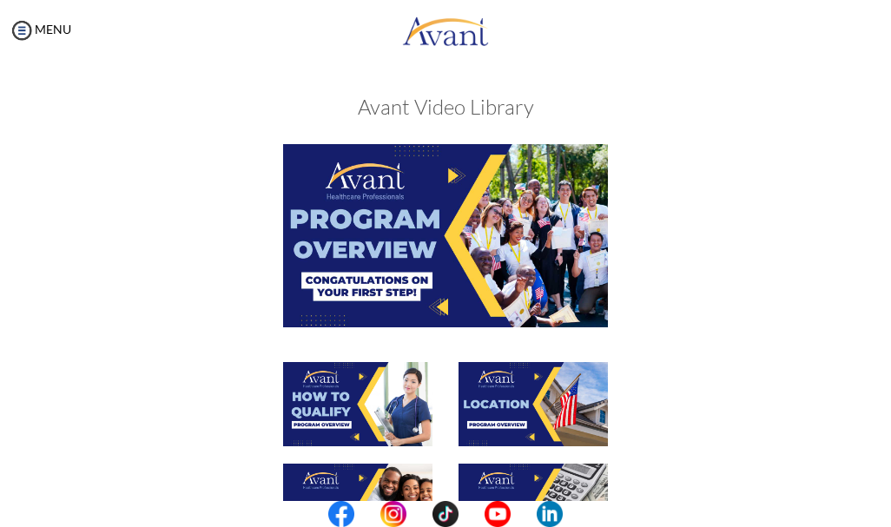
click at [664, 398] on div at bounding box center [446, 413] width 702 height 102
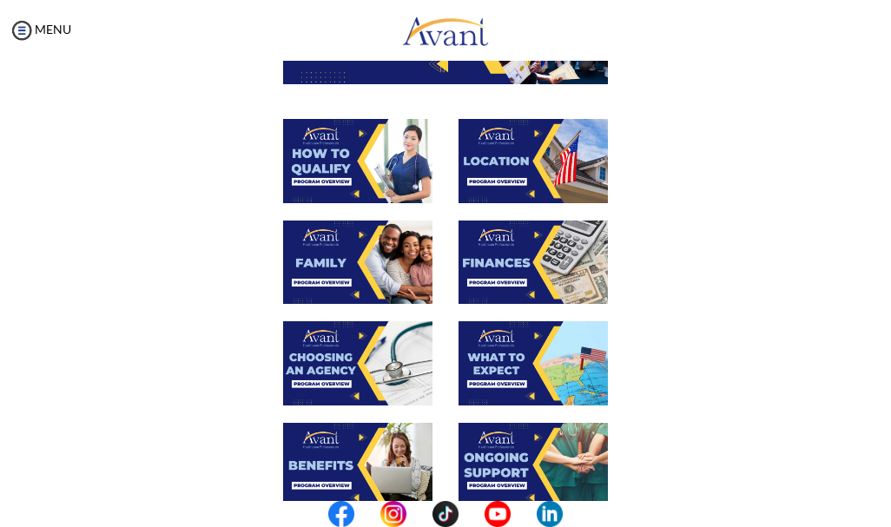
scroll to position [278, 0]
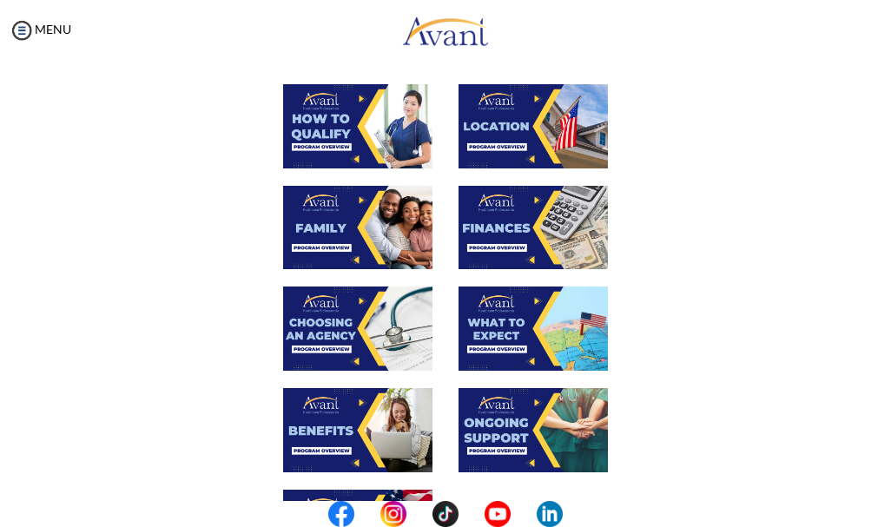
click at [300, 407] on img at bounding box center [357, 430] width 149 height 84
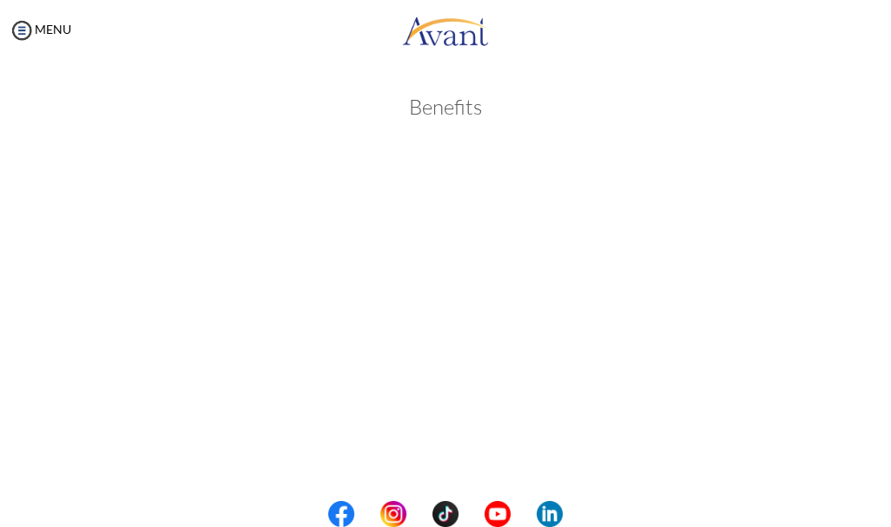
click at [276, 106] on body "Maintenance break. Please come back in 2 hours. MENU My Status What is the next…" at bounding box center [445, 263] width 891 height 527
click at [21, 28] on img at bounding box center [22, 30] width 26 height 26
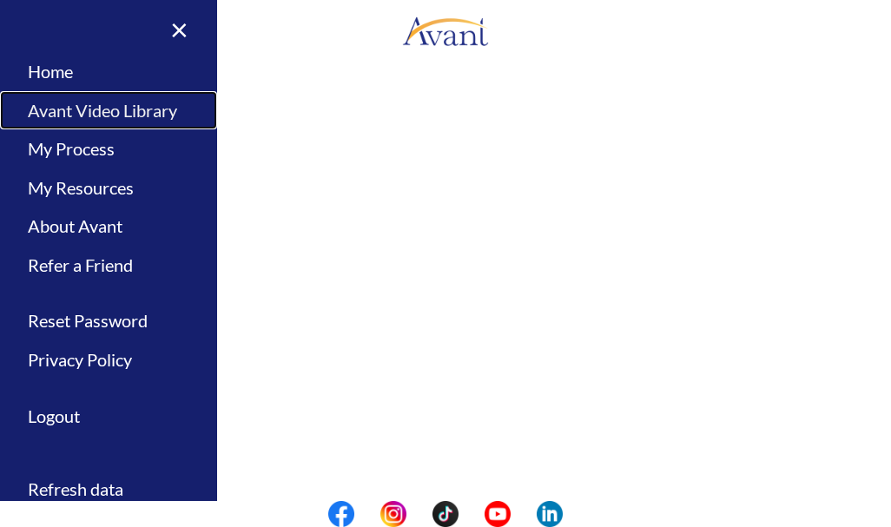
click at [53, 112] on link "Avant Video Library" at bounding box center [108, 110] width 217 height 39
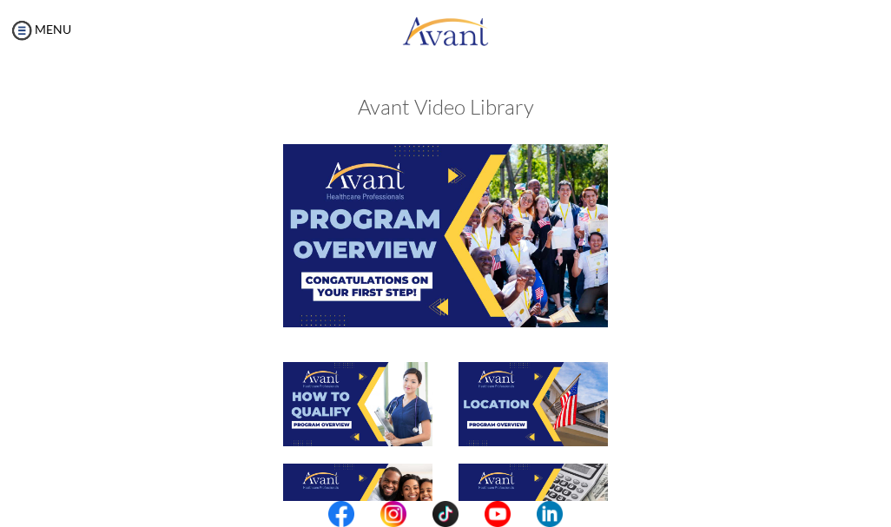
click at [710, 285] on div at bounding box center [446, 252] width 702 height 217
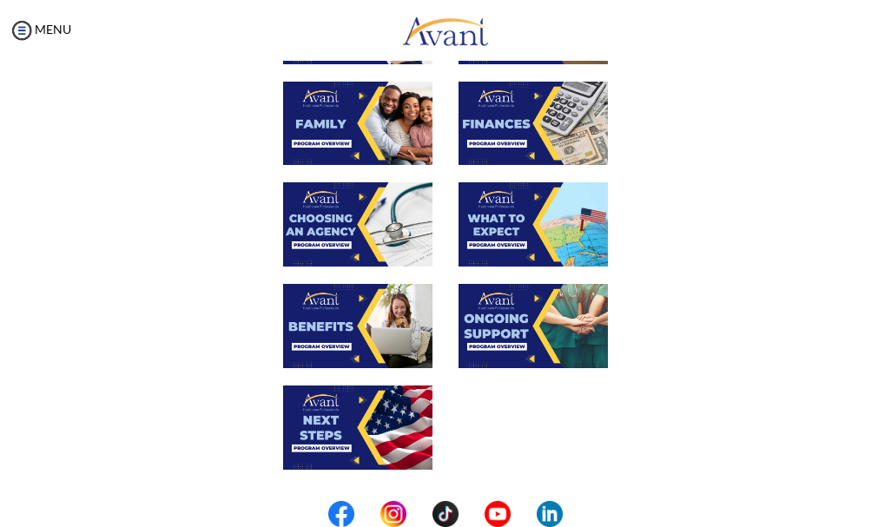
scroll to position [417, 0]
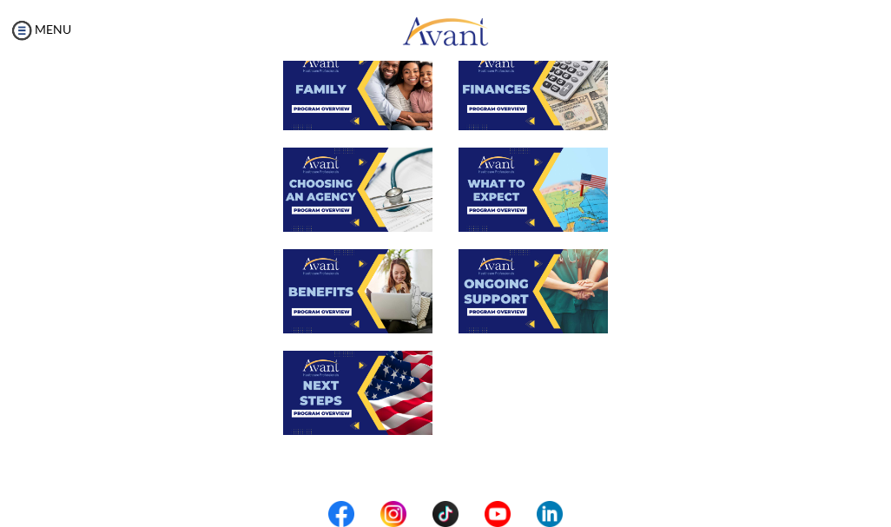
click at [512, 272] on img at bounding box center [533, 291] width 149 height 84
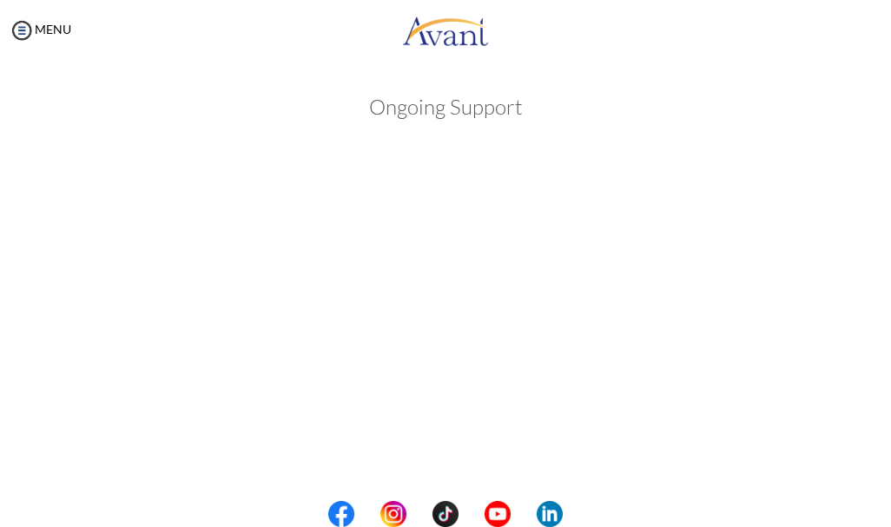
click at [645, 142] on body "Maintenance break. Please come back in 2 hours. MENU My Status What is the next…" at bounding box center [445, 263] width 891 height 527
click at [26, 30] on img at bounding box center [22, 30] width 26 height 26
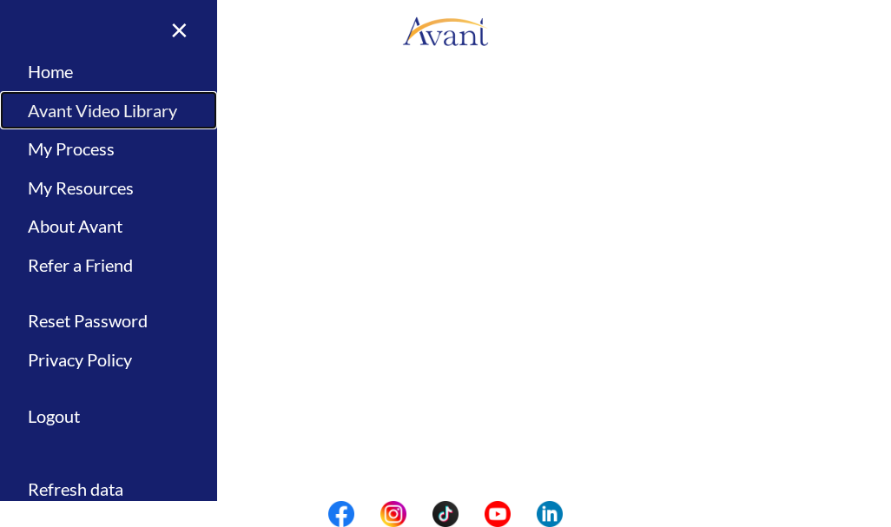
click at [62, 114] on link "Avant Video Library" at bounding box center [108, 110] width 217 height 39
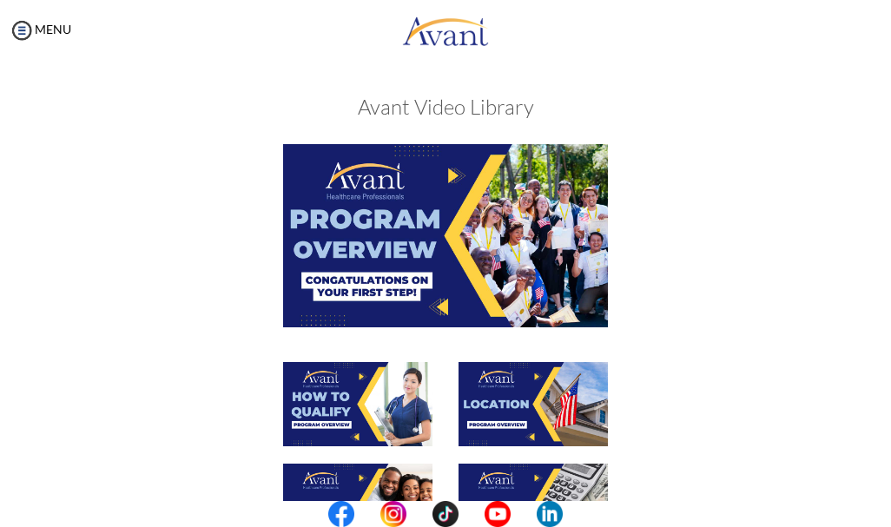
click at [675, 367] on div at bounding box center [446, 413] width 702 height 102
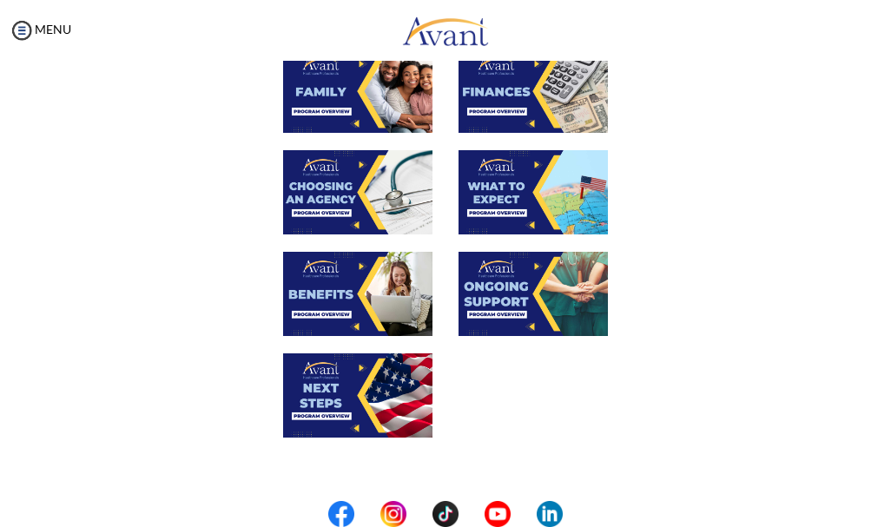
scroll to position [417, 0]
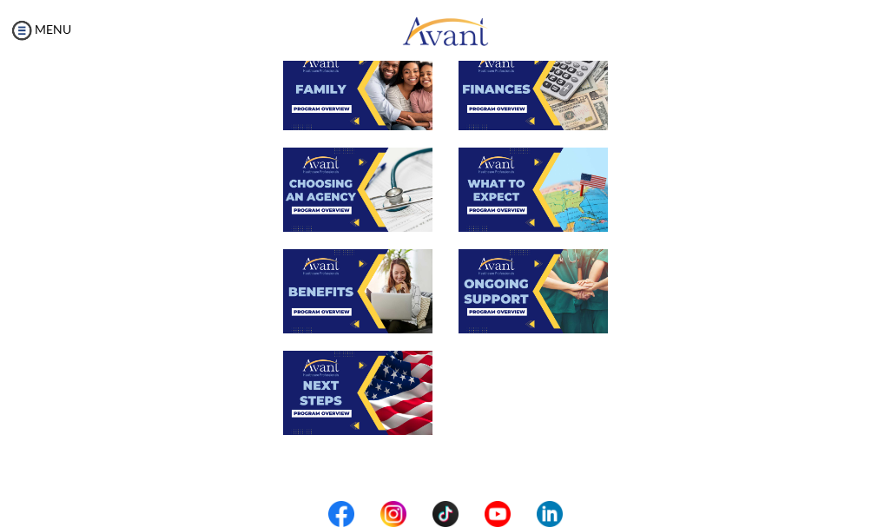
click at [367, 371] on img at bounding box center [357, 393] width 149 height 84
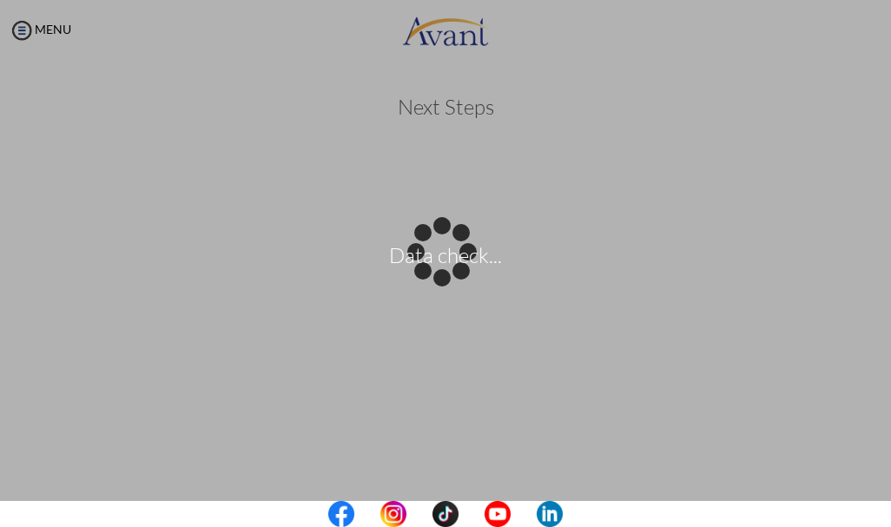
click at [342, 164] on body "Data check... Maintenance break. Please come back in 2 hours. MENU My Status Wh…" at bounding box center [445, 263] width 891 height 527
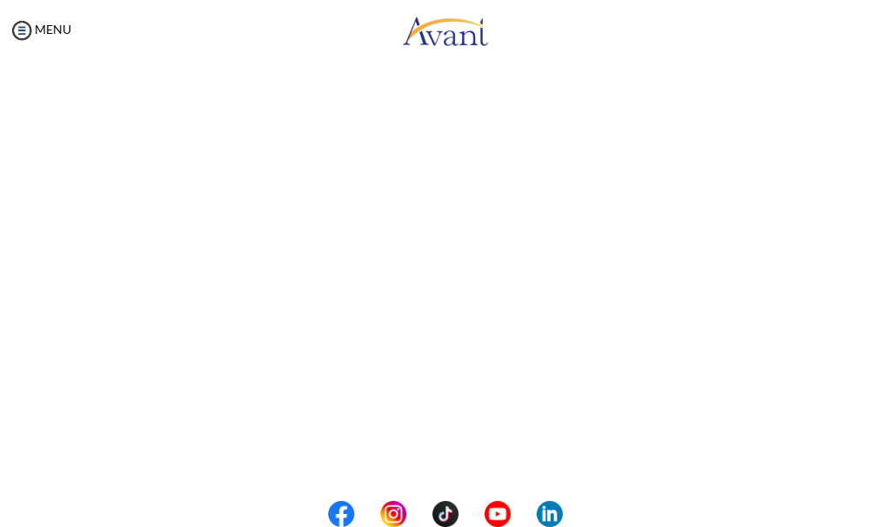
scroll to position [278, 0]
click at [18, 32] on body "Maintenance break. Please come back in 2 hours. MENU My Status What is the next…" at bounding box center [445, 263] width 891 height 527
click at [18, 32] on img at bounding box center [22, 30] width 26 height 26
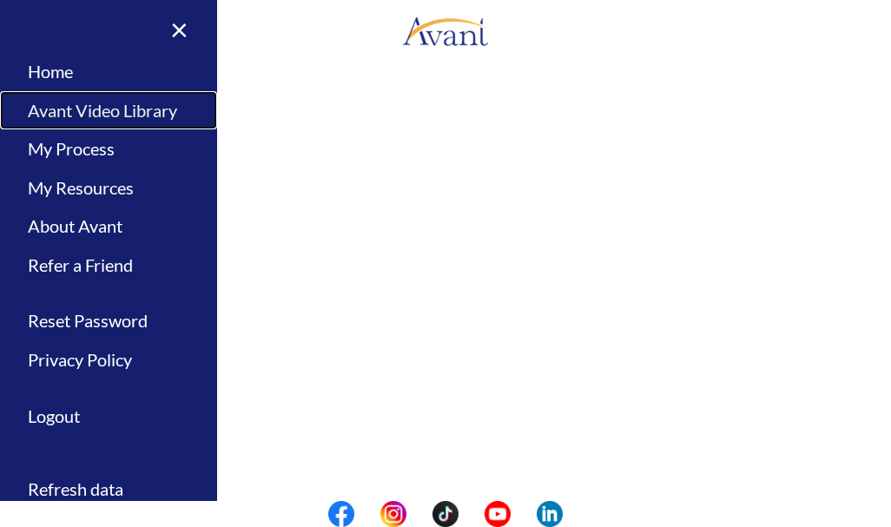
click at [56, 114] on link "Avant Video Library" at bounding box center [108, 110] width 217 height 39
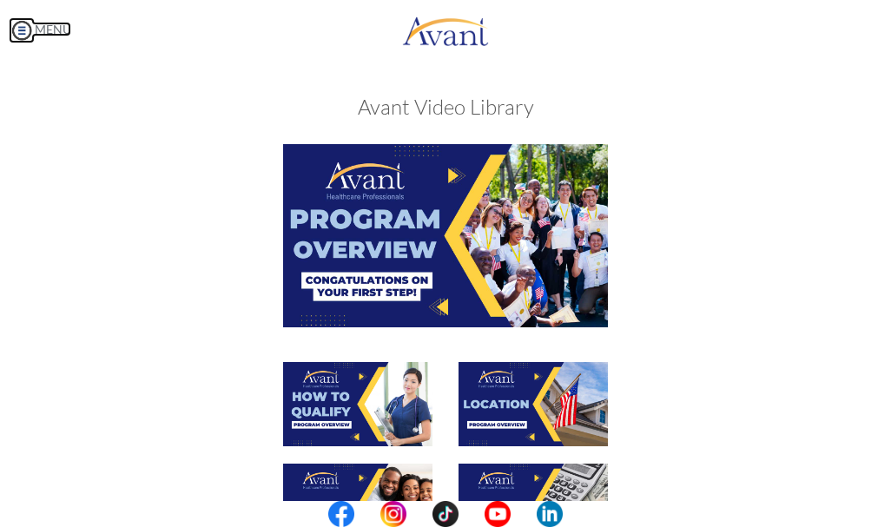
click at [23, 27] on img at bounding box center [22, 30] width 26 height 26
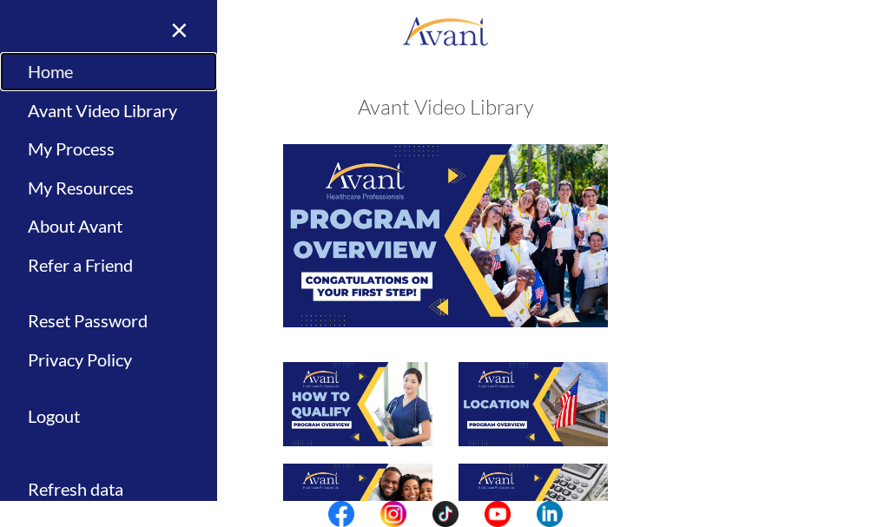
click at [53, 80] on link "Home" at bounding box center [108, 71] width 217 height 39
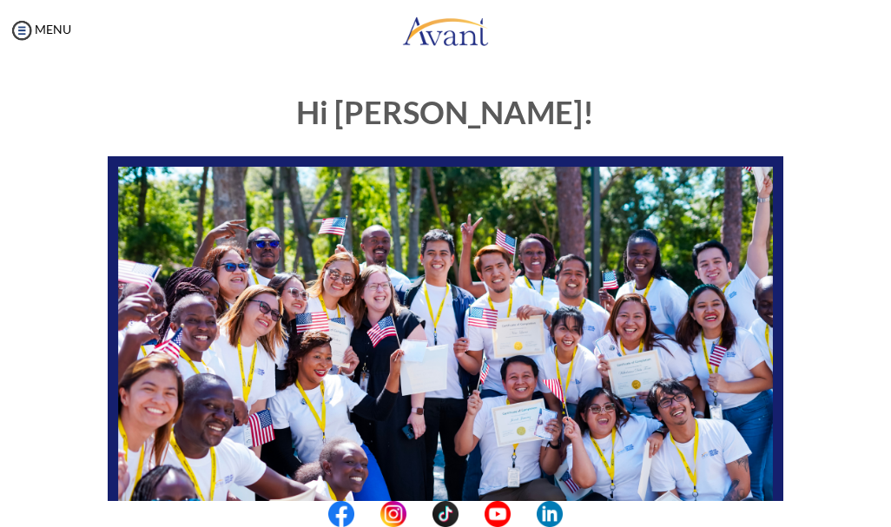
click at [45, 130] on div "Hi [PERSON_NAME]! START HERE: Avant Video Library My Process My Resources About…" at bounding box center [445, 459] width 842 height 762
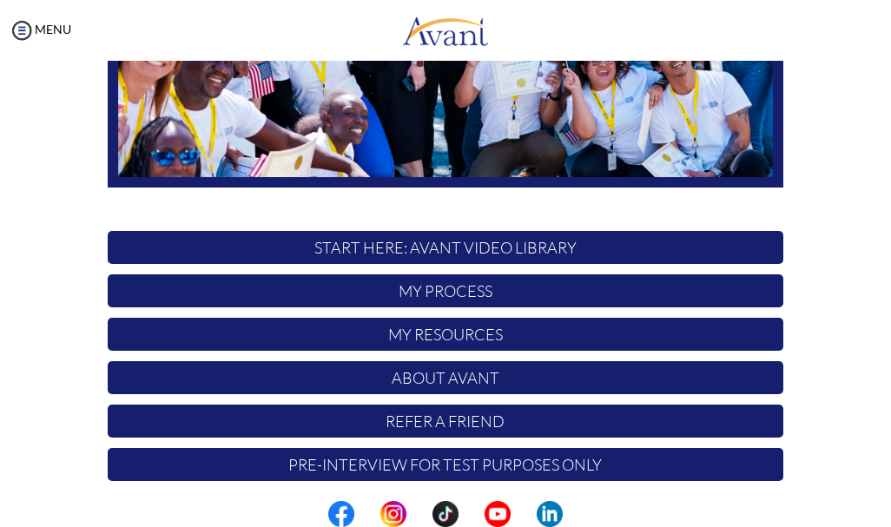
scroll to position [356, 0]
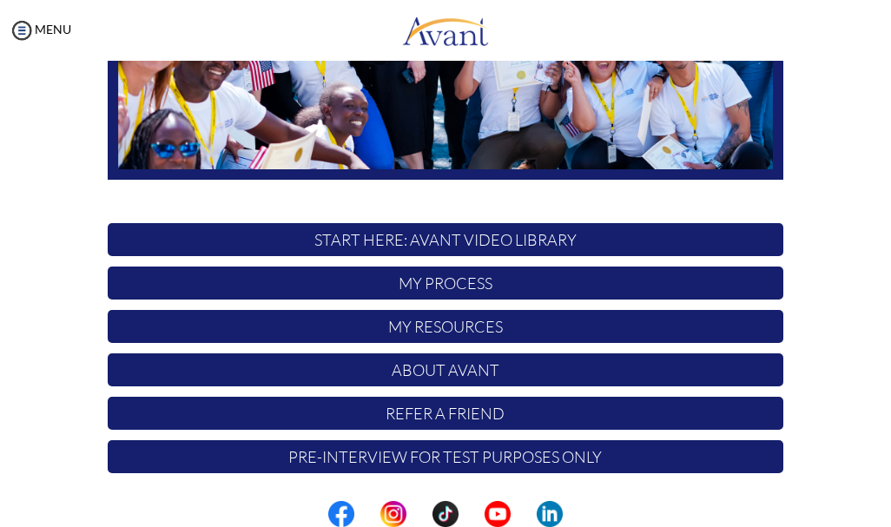
drag, startPoint x: 30, startPoint y: 175, endPoint x: 69, endPoint y: 102, distance: 82.0
click at [69, 102] on div "Hi [PERSON_NAME]! START HERE: Avant Video Library My Process My Resources About…" at bounding box center [445, 103] width 842 height 762
click at [442, 244] on p "START HERE: Avant Video Library" at bounding box center [446, 239] width 676 height 33
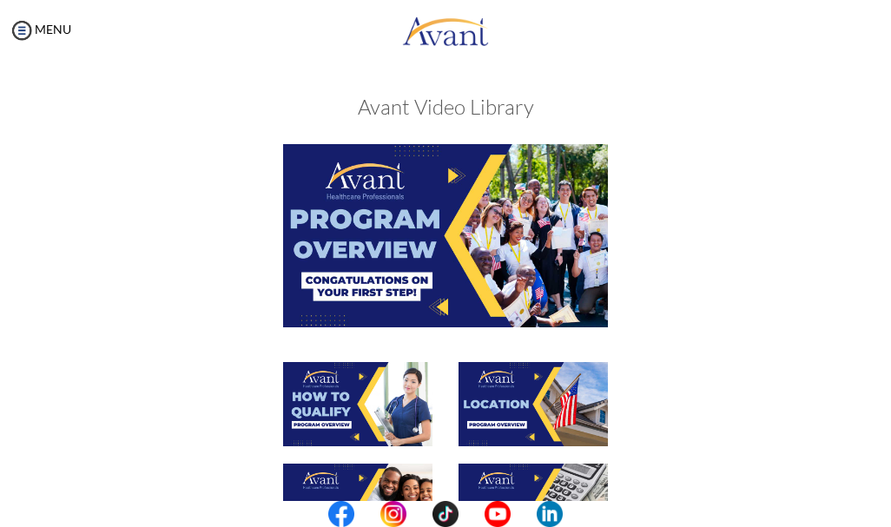
click at [135, 310] on div at bounding box center [446, 252] width 702 height 217
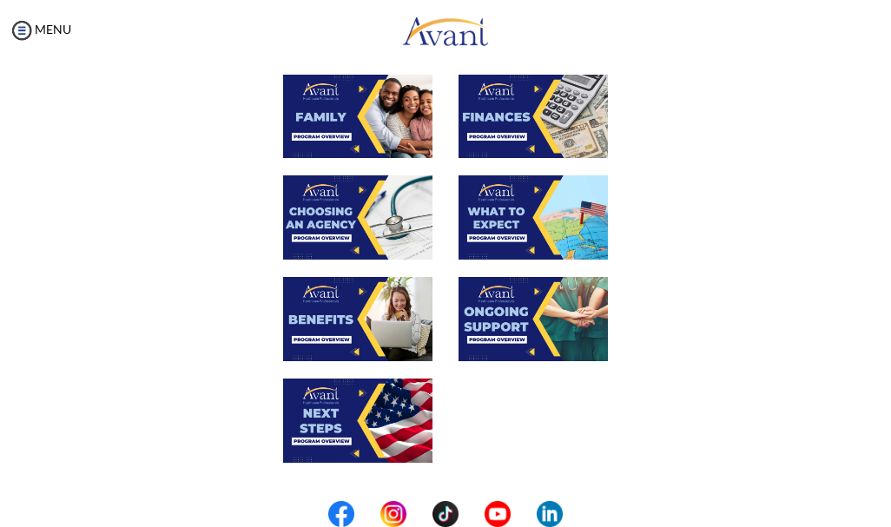
scroll to position [525, 0]
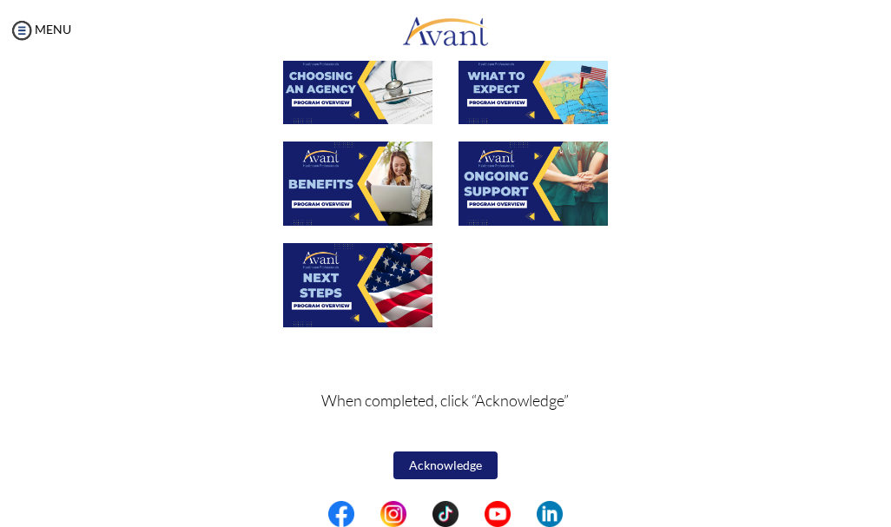
click at [452, 466] on button "Acknowledge" at bounding box center [445, 466] width 104 height 28
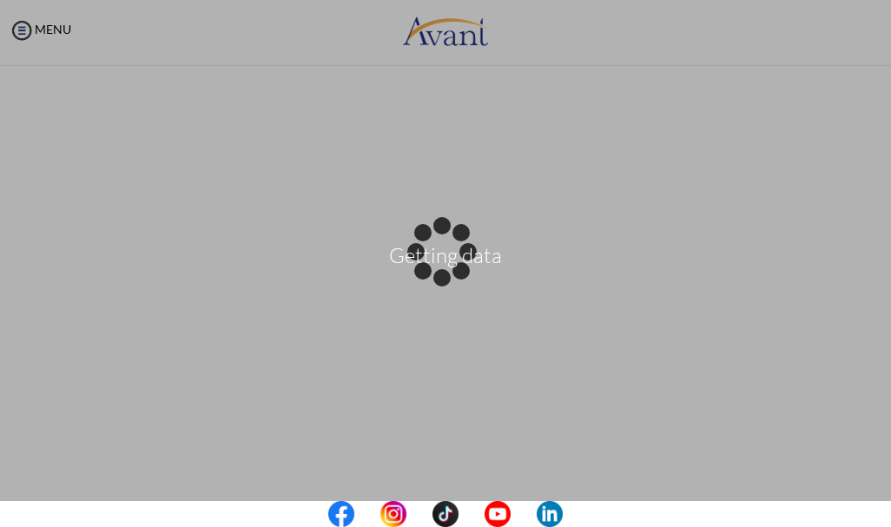
scroll to position [0, 0]
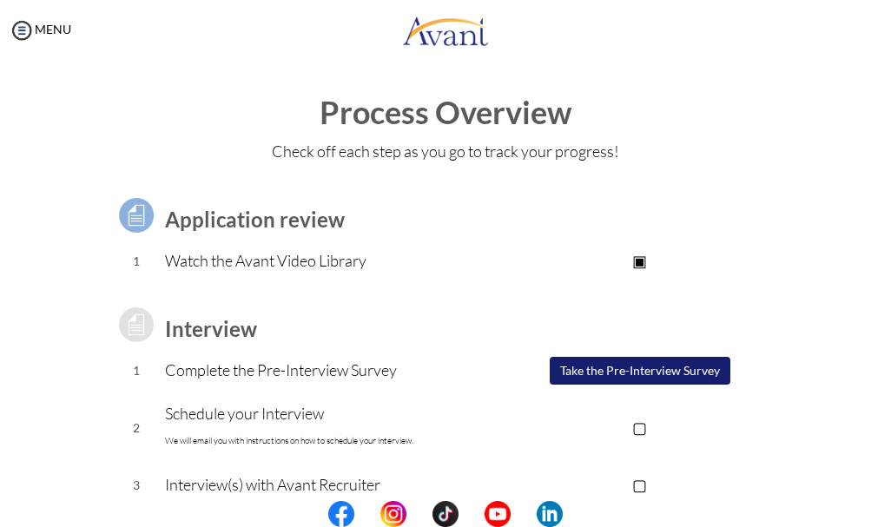
click at [432, 308] on td "Interview" at bounding box center [330, 325] width 331 height 49
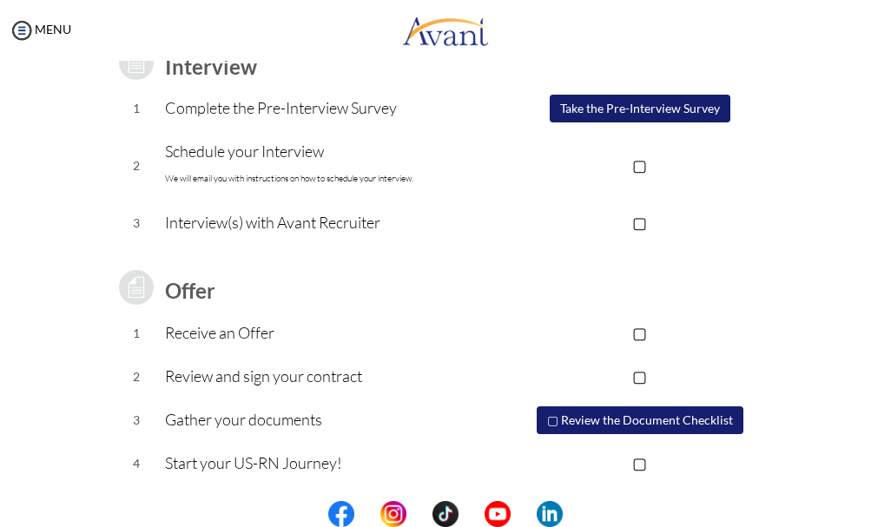
scroll to position [263, 0]
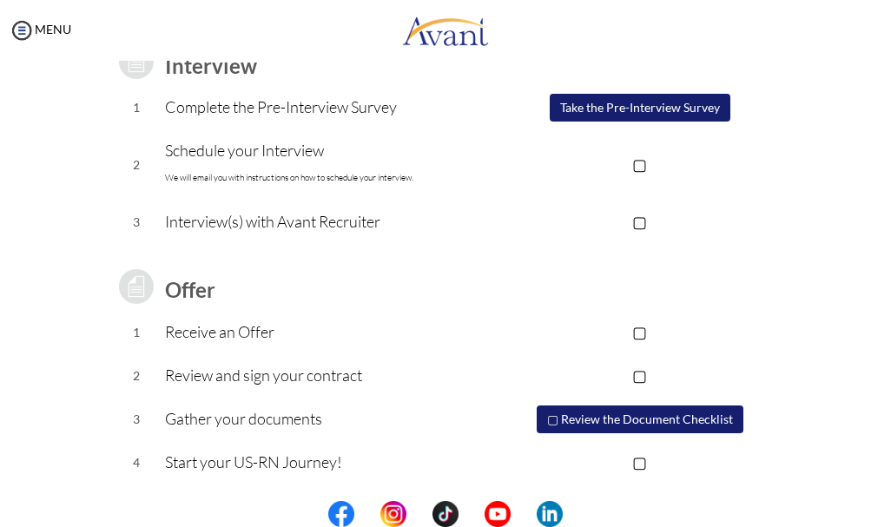
click at [620, 113] on button "Take the Pre-Interview Survey" at bounding box center [640, 108] width 181 height 28
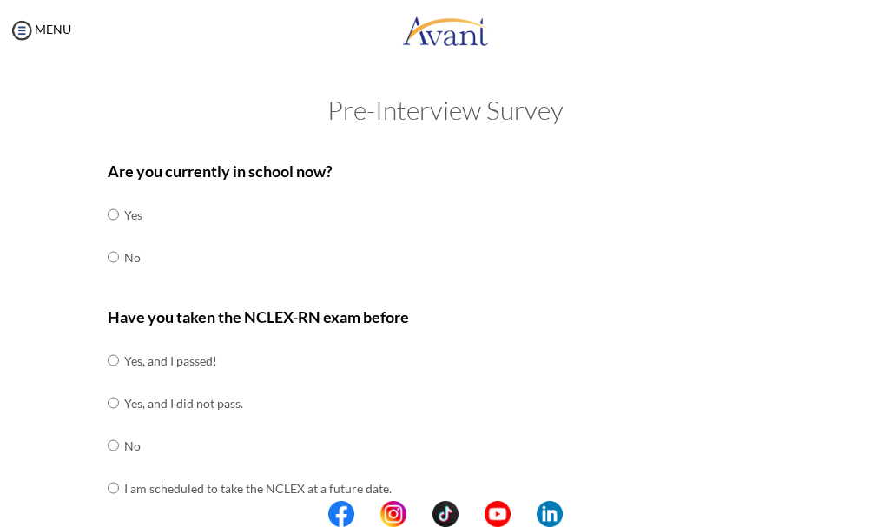
click at [620, 113] on h2 "Pre-Interview Survey" at bounding box center [445, 110] width 856 height 29
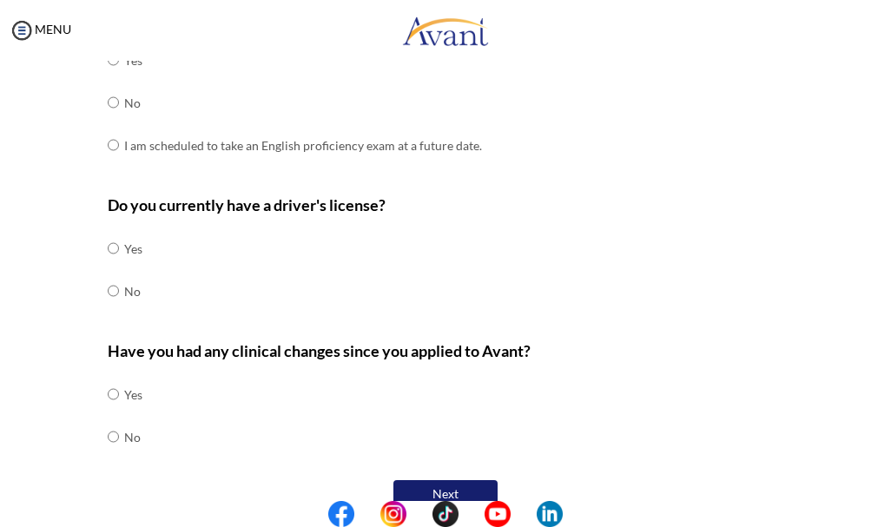
scroll to position [585, 0]
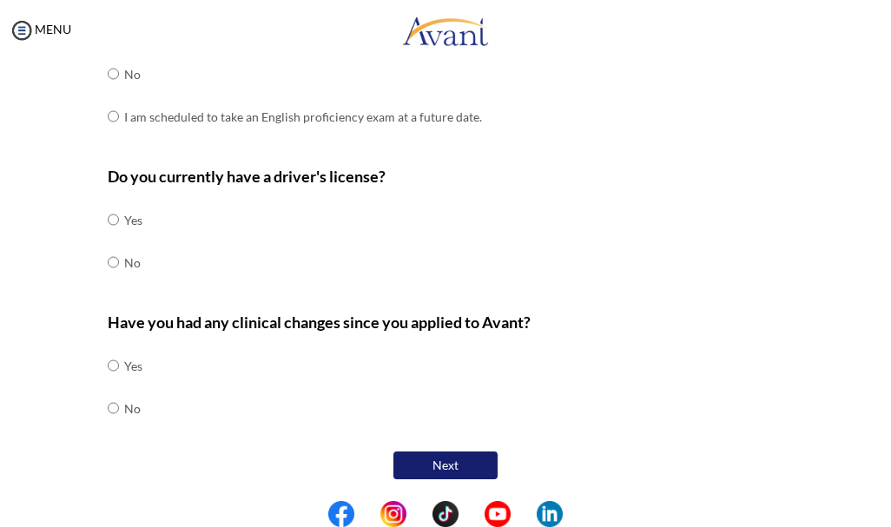
click at [445, 464] on button "Next" at bounding box center [445, 466] width 104 height 28
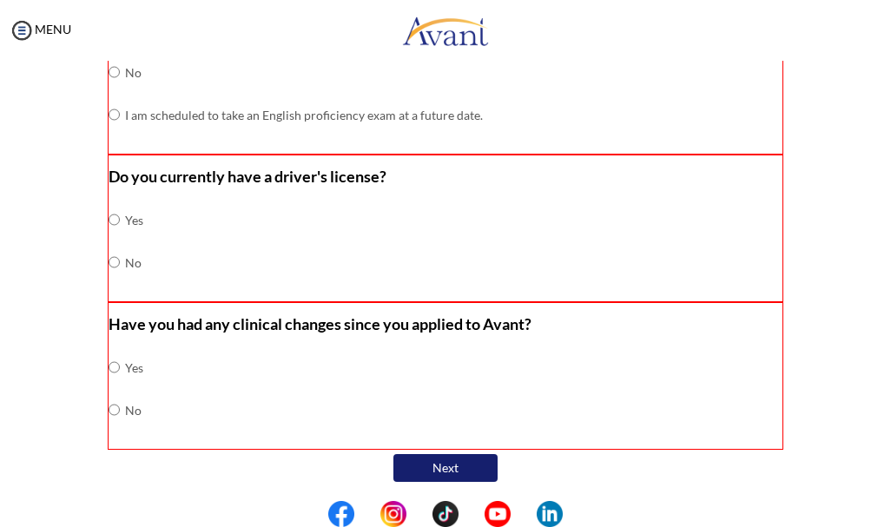
scroll to position [593, 0]
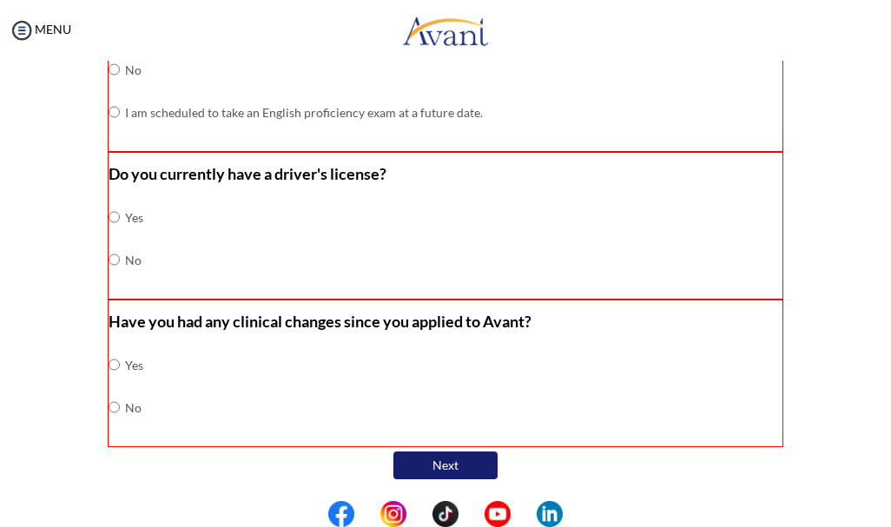
click at [453, 473] on button "Next" at bounding box center [445, 466] width 104 height 28
click at [453, 471] on button "Next" at bounding box center [445, 466] width 104 height 28
click at [287, 228] on div "Do you currently have a driver's license? Yes No" at bounding box center [446, 226] width 676 height 148
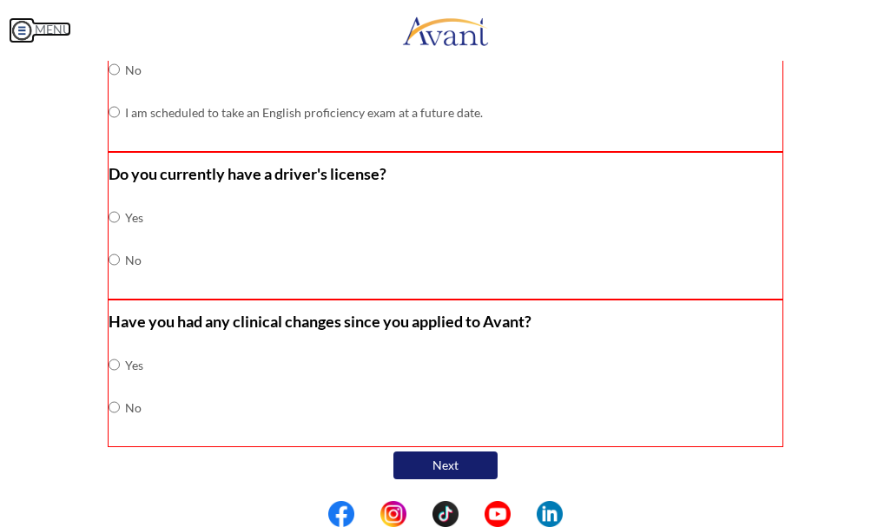
click at [21, 28] on img at bounding box center [22, 30] width 26 height 26
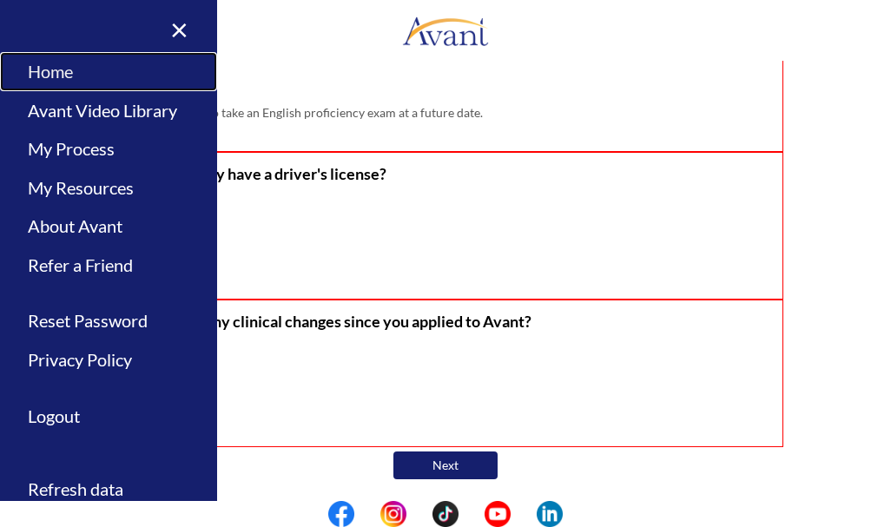
click at [41, 72] on link "Home" at bounding box center [108, 71] width 217 height 39
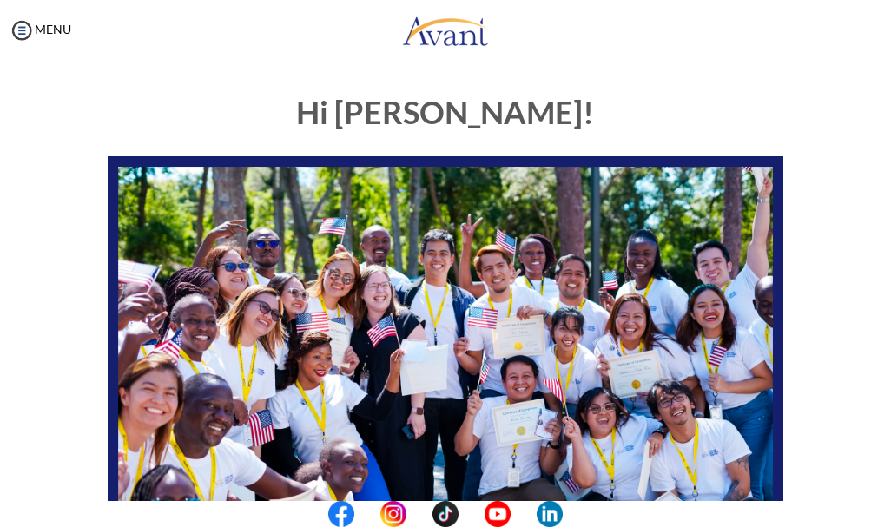
click at [52, 287] on div "Hi [PERSON_NAME]! START HERE: Avant Video Library My Process My Resources About…" at bounding box center [445, 459] width 842 height 762
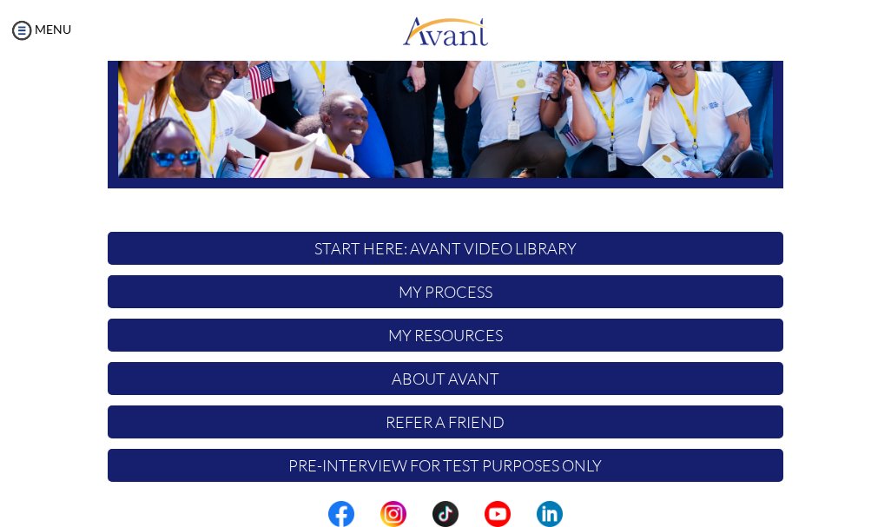
scroll to position [356, 0]
